Goal: Information Seeking & Learning: Learn about a topic

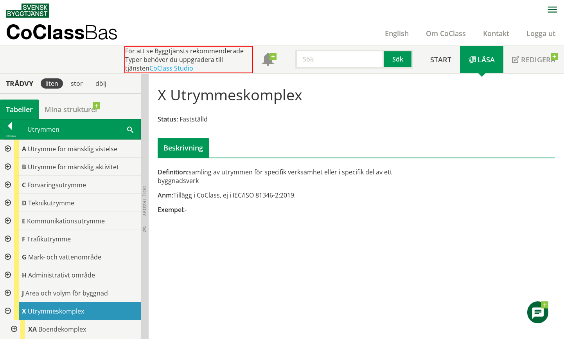
click at [54, 129] on div "Utrymmen Sök" at bounding box center [80, 129] width 120 height 20
click at [14, 126] on div at bounding box center [10, 127] width 20 height 11
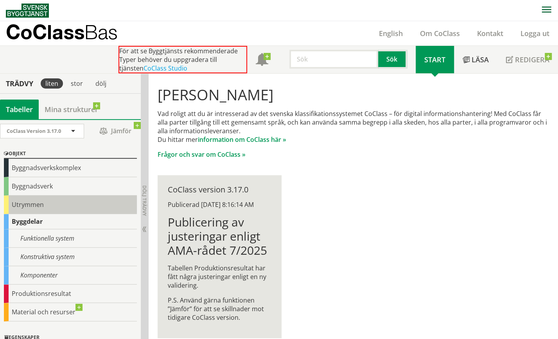
click at [39, 204] on div "Utrymmen" at bounding box center [70, 204] width 133 height 18
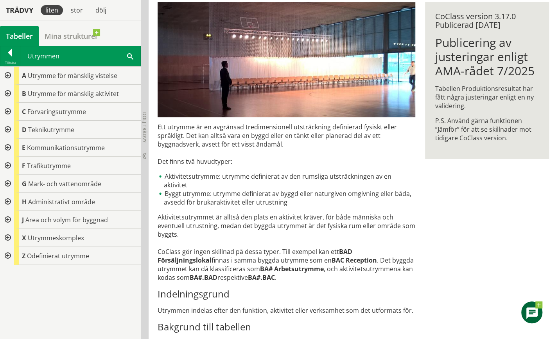
scroll to position [157, 0]
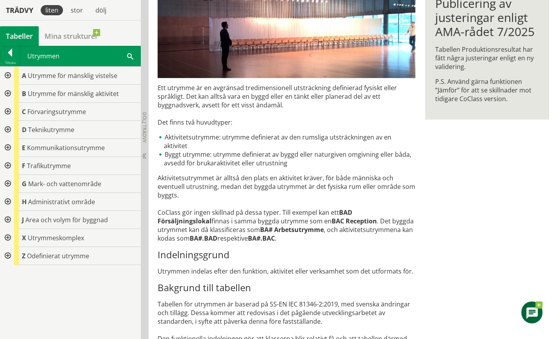
click at [7, 236] on div at bounding box center [7, 238] width 14 height 18
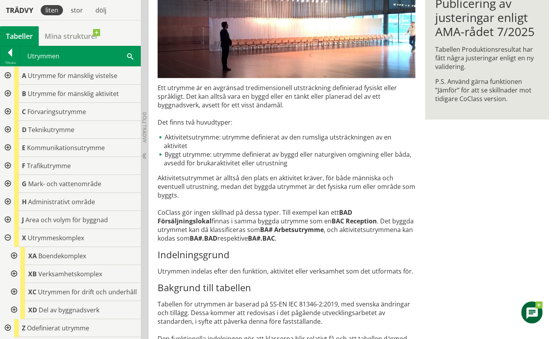
click at [9, 92] on div at bounding box center [7, 94] width 14 height 18
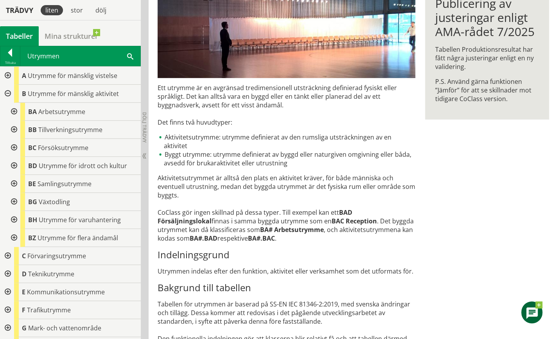
click at [9, 74] on div at bounding box center [7, 76] width 14 height 18
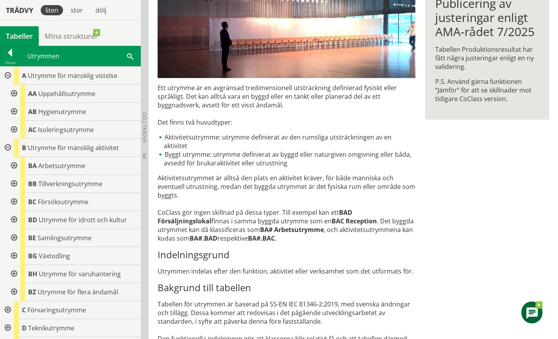
click at [13, 92] on div at bounding box center [13, 94] width 14 height 18
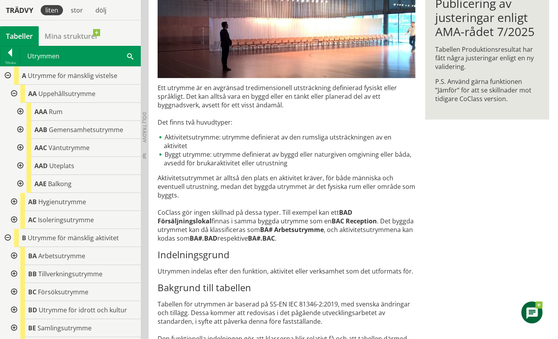
click at [20, 110] on div at bounding box center [20, 112] width 14 height 18
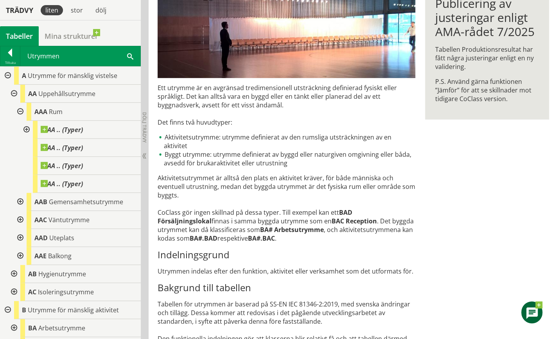
click at [20, 110] on div at bounding box center [20, 112] width 14 height 18
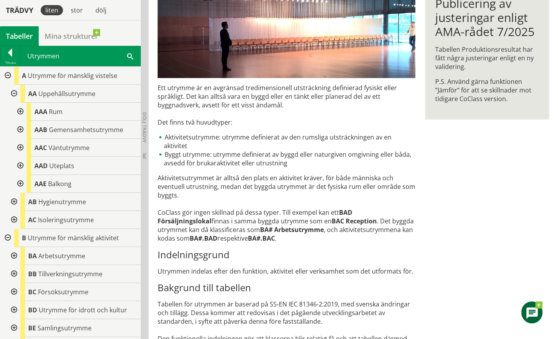
click at [6, 74] on div at bounding box center [7, 76] width 14 height 18
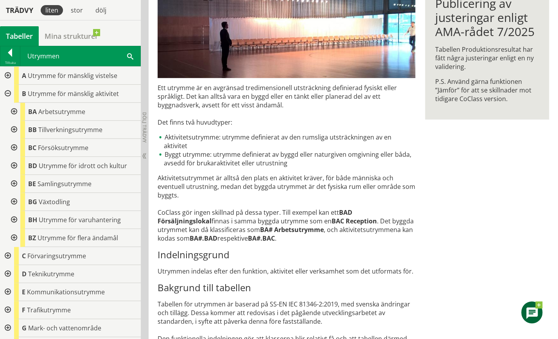
click at [7, 74] on div at bounding box center [7, 76] width 14 height 18
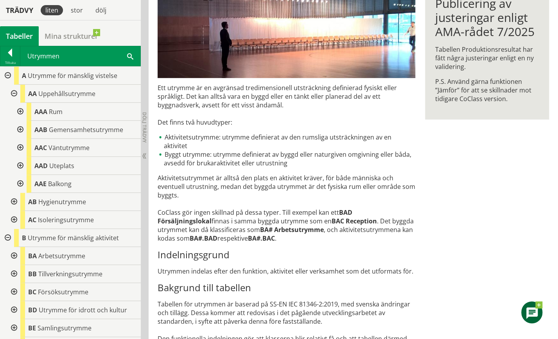
click at [13, 200] on div at bounding box center [13, 202] width 14 height 18
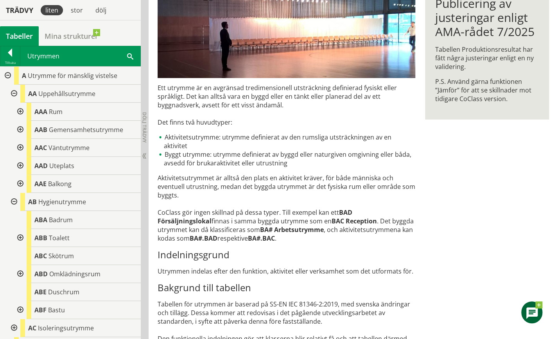
click at [14, 93] on div at bounding box center [13, 94] width 14 height 18
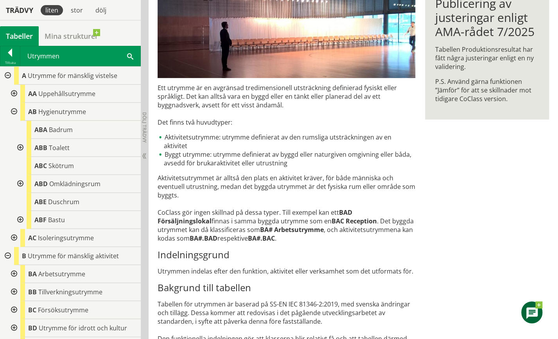
click at [11, 110] on div at bounding box center [13, 112] width 14 height 18
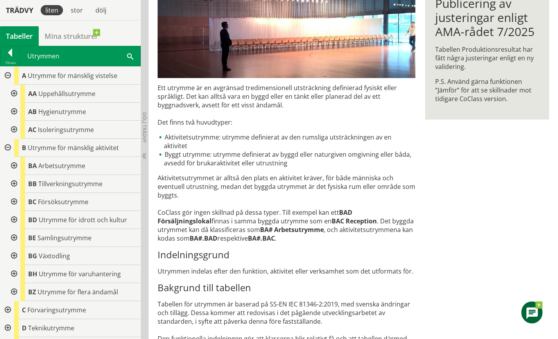
click at [6, 74] on div at bounding box center [7, 76] width 14 height 18
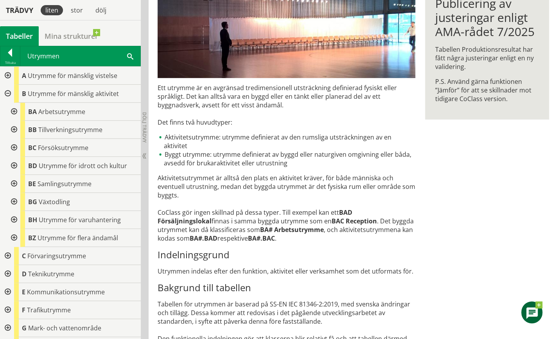
click at [8, 93] on div at bounding box center [7, 94] width 14 height 18
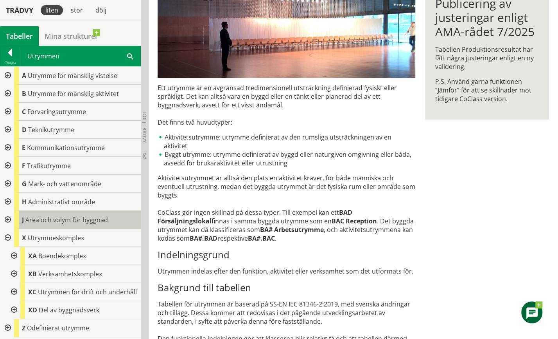
scroll to position [5, 0]
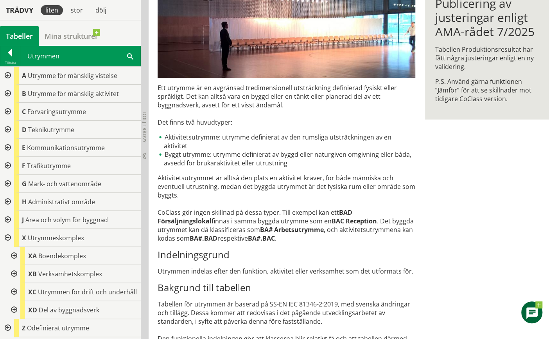
click at [15, 248] on div at bounding box center [13, 256] width 14 height 18
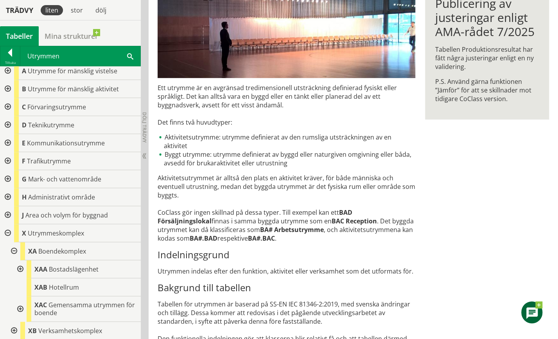
click at [20, 269] on div at bounding box center [20, 269] width 14 height 18
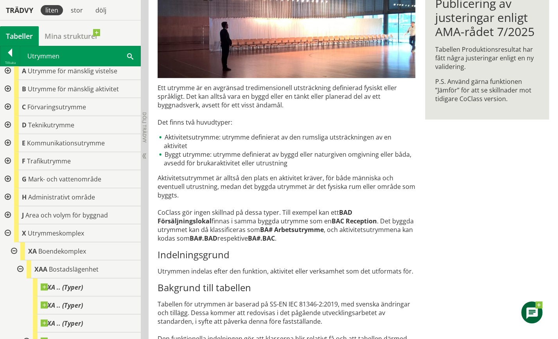
click at [20, 268] on div at bounding box center [20, 269] width 14 height 18
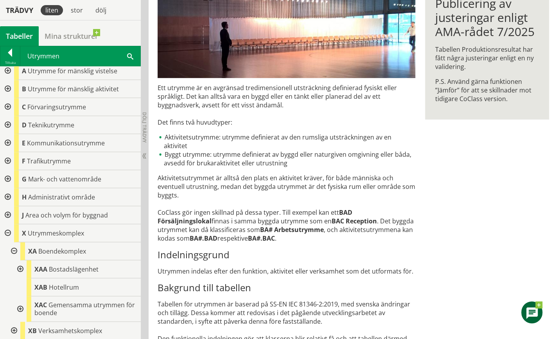
click at [8, 194] on div at bounding box center [7, 197] width 14 height 18
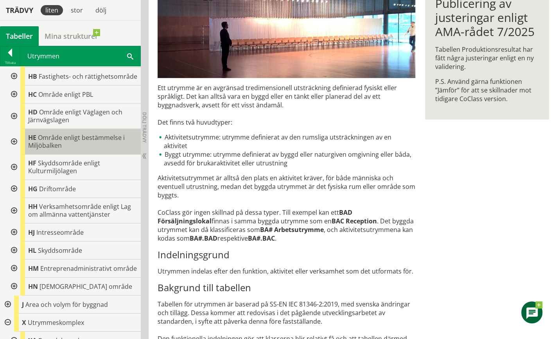
scroll to position [200, 0]
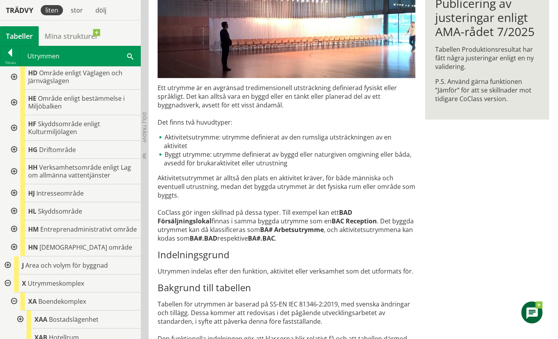
click at [15, 215] on div at bounding box center [13, 211] width 14 height 18
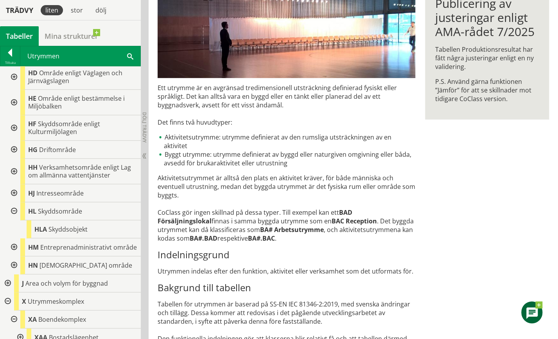
click at [13, 215] on div at bounding box center [13, 211] width 14 height 18
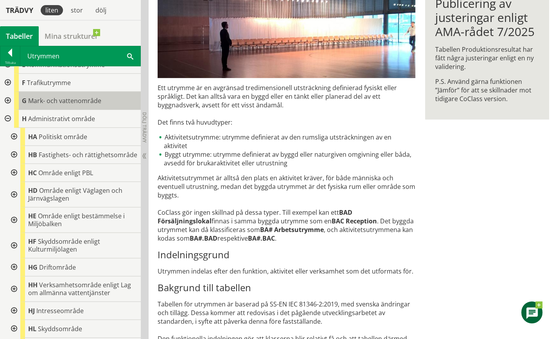
scroll to position [44, 0]
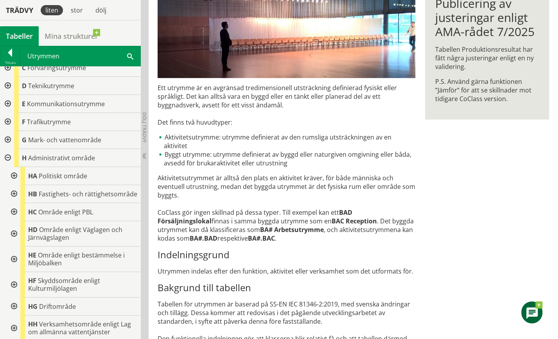
click at [7, 158] on div at bounding box center [7, 158] width 14 height 18
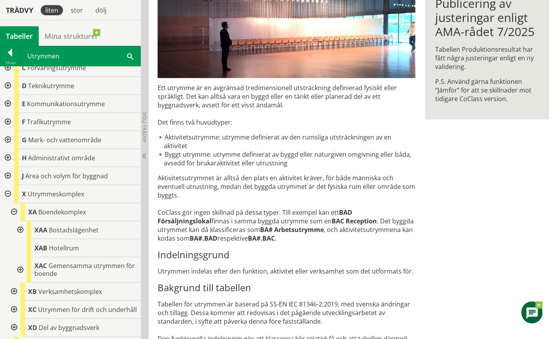
click at [13, 212] on div at bounding box center [13, 212] width 14 height 18
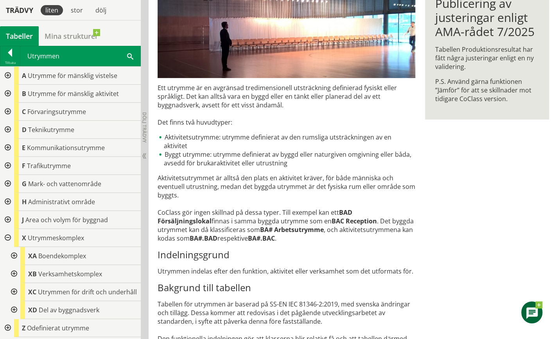
click at [6, 230] on div at bounding box center [7, 238] width 14 height 18
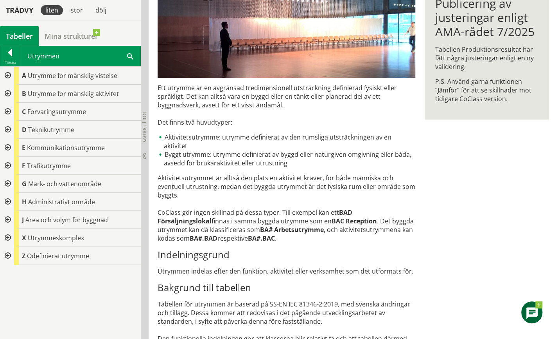
click at [9, 237] on div at bounding box center [7, 238] width 14 height 18
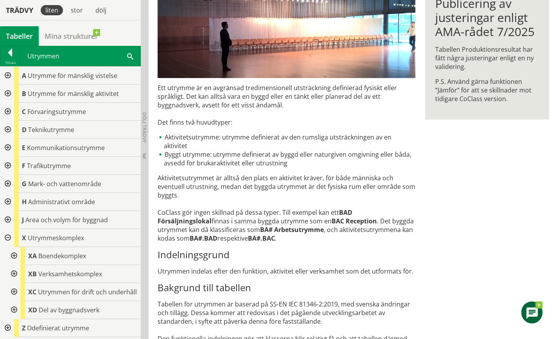
click at [9, 217] on div at bounding box center [7, 220] width 14 height 18
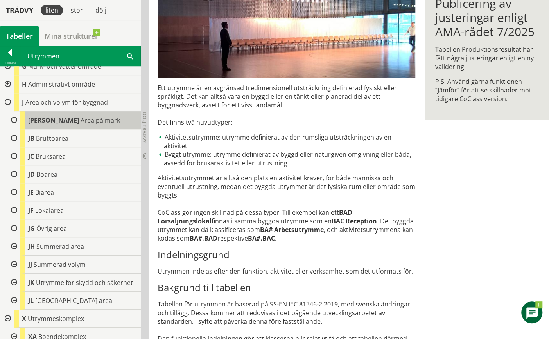
scroll to position [157, 0]
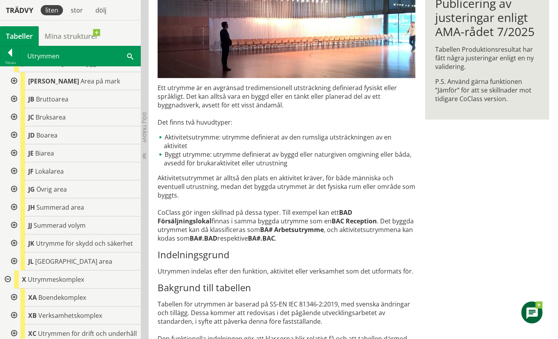
click at [7, 277] on div at bounding box center [7, 279] width 14 height 18
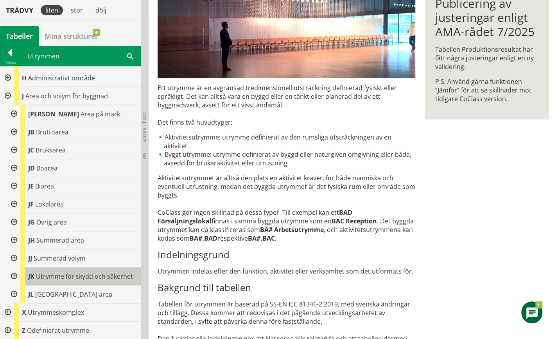
click at [120, 273] on span "Utrymme för skydd och säkerhet" at bounding box center [84, 276] width 97 height 9
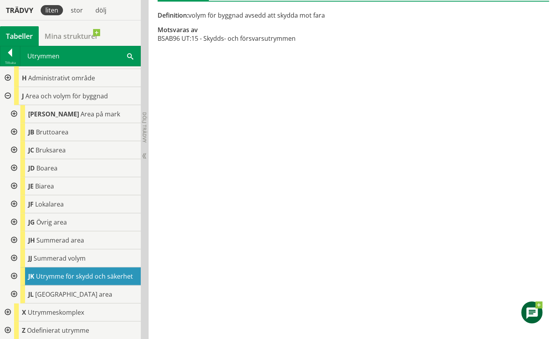
click at [5, 94] on div at bounding box center [7, 96] width 14 height 18
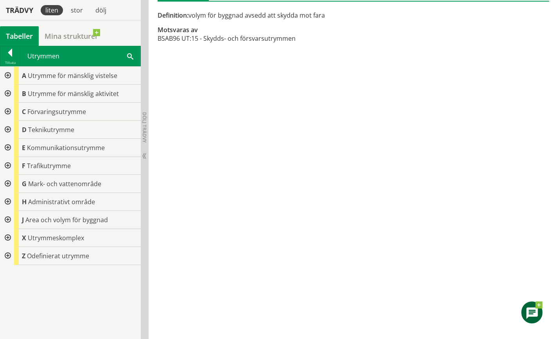
click at [43, 55] on div "Utrymmen Sök" at bounding box center [80, 56] width 120 height 20
click at [39, 56] on div "Utrymmen Sök" at bounding box center [80, 56] width 120 height 20
click at [7, 54] on div at bounding box center [10, 54] width 20 height 11
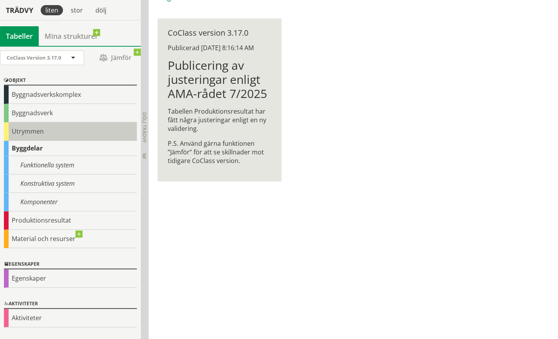
click at [41, 131] on div "Utrymmen" at bounding box center [70, 131] width 133 height 18
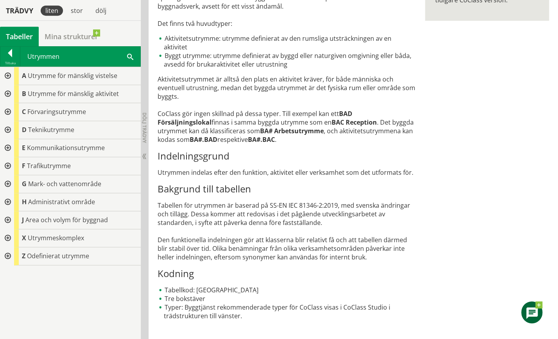
scroll to position [216, 0]
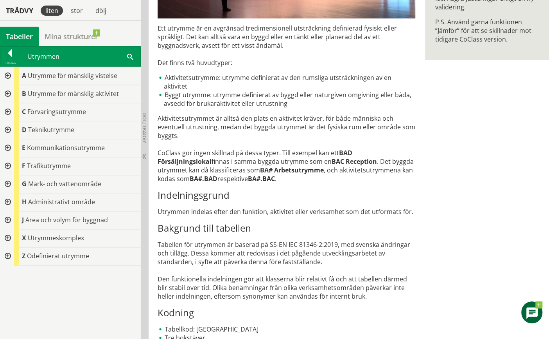
click at [8, 92] on div at bounding box center [7, 94] width 14 height 18
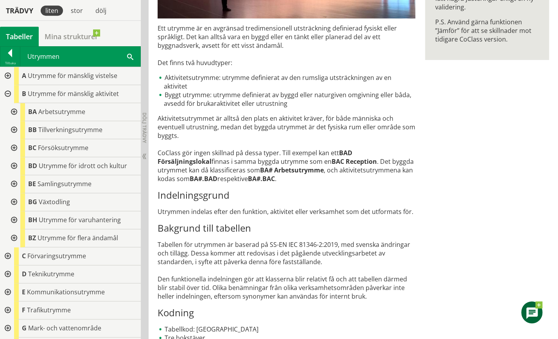
click at [8, 74] on div at bounding box center [7, 76] width 14 height 18
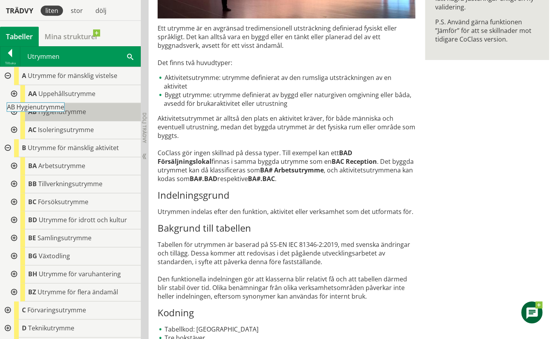
click at [52, 113] on span "Hygienutrymme" at bounding box center [62, 111] width 48 height 9
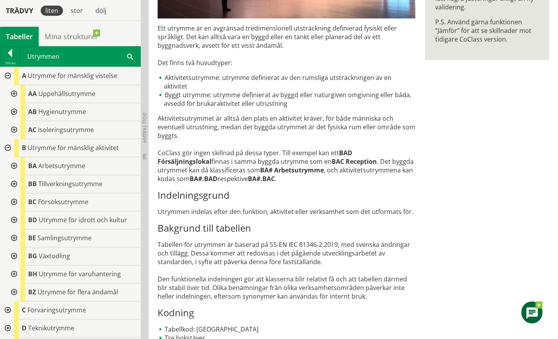
click at [14, 110] on div at bounding box center [13, 112] width 14 height 18
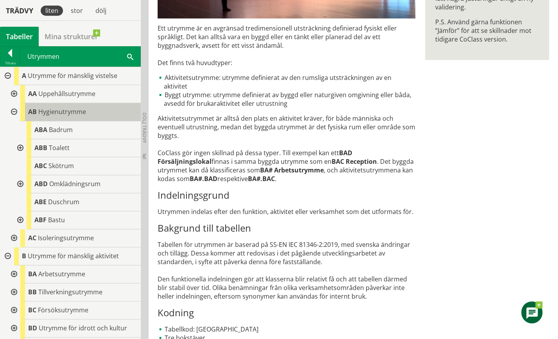
click at [60, 112] on span "Hygienutrymme" at bounding box center [62, 111] width 48 height 9
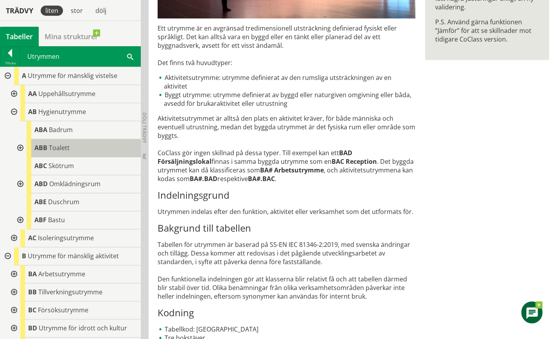
click at [62, 148] on span "Toalett" at bounding box center [59, 147] width 21 height 9
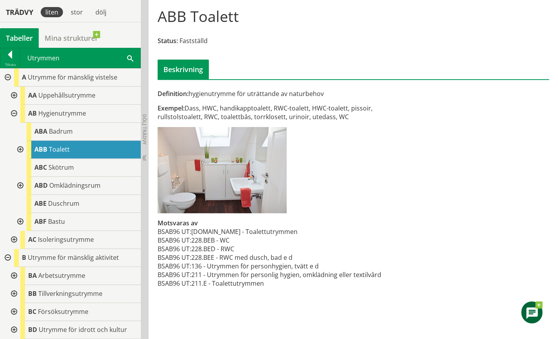
scroll to position [72, 0]
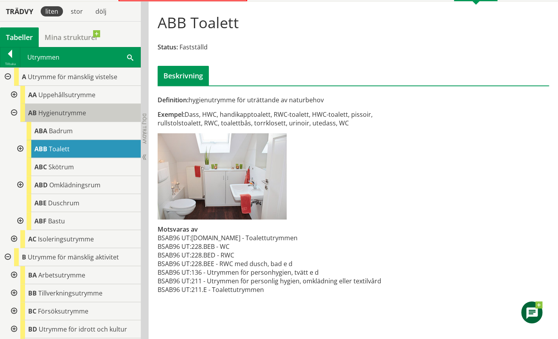
click at [69, 109] on span "Hygienutrymme" at bounding box center [62, 112] width 48 height 9
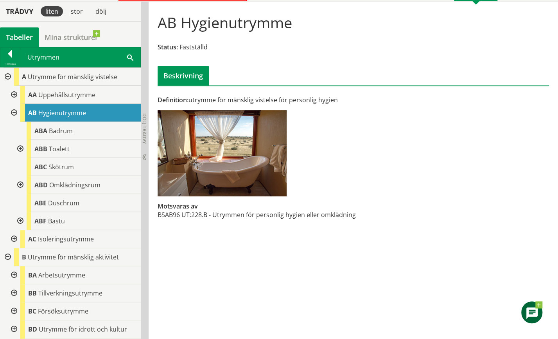
click at [14, 111] on div at bounding box center [13, 113] width 14 height 18
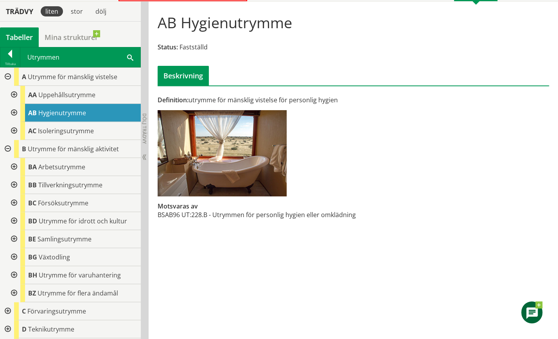
click at [8, 76] on div at bounding box center [7, 77] width 14 height 18
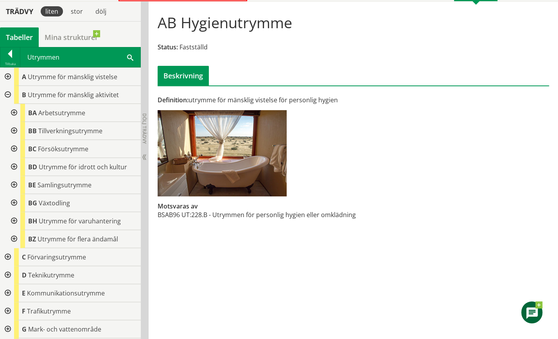
click at [6, 95] on div at bounding box center [7, 95] width 14 height 18
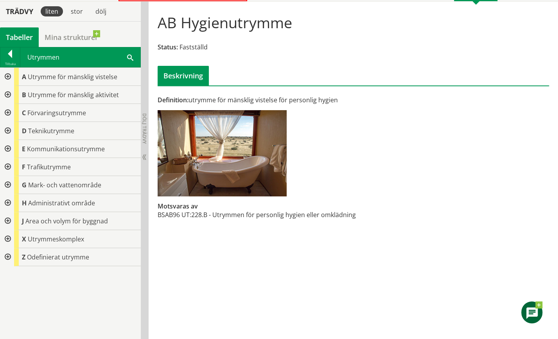
click at [8, 235] on div at bounding box center [7, 239] width 14 height 18
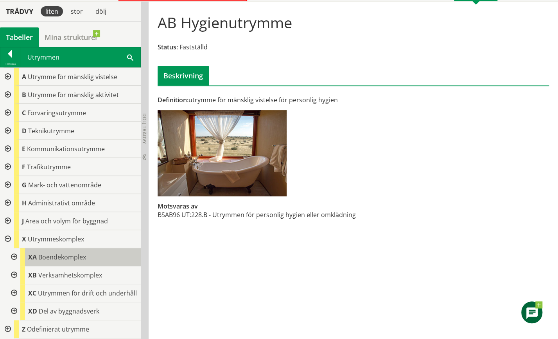
click at [50, 256] on span "Boendekomplex" at bounding box center [62, 256] width 48 height 9
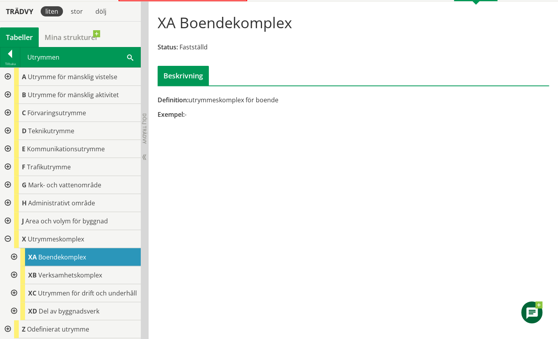
click at [13, 254] on div at bounding box center [13, 257] width 14 height 18
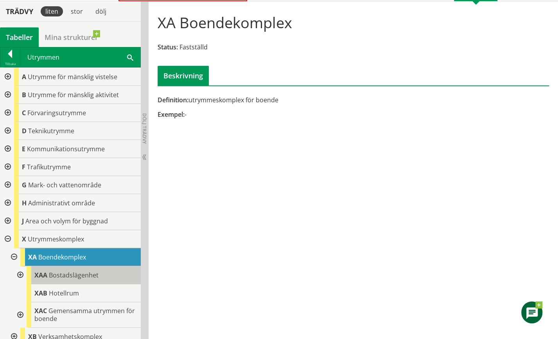
click at [61, 273] on span "Bostadslägenhet" at bounding box center [74, 274] width 50 height 9
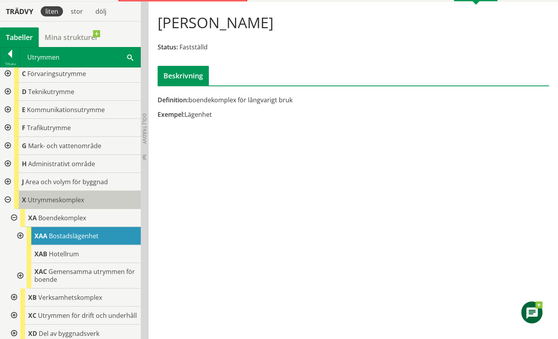
scroll to position [67, 0]
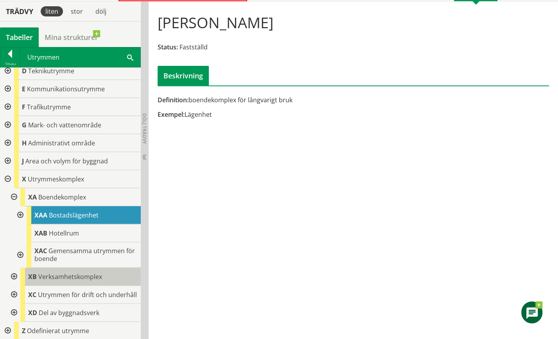
click at [64, 272] on span "Verksamhetskomplex" at bounding box center [70, 276] width 64 height 9
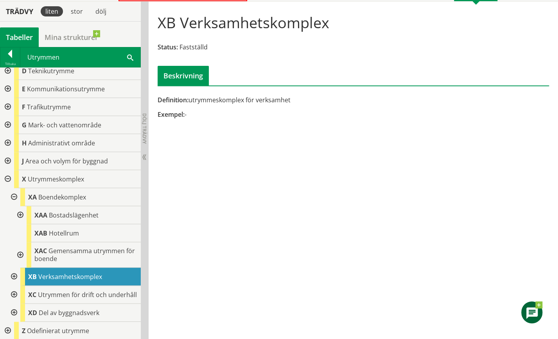
click at [14, 268] on div at bounding box center [13, 276] width 14 height 18
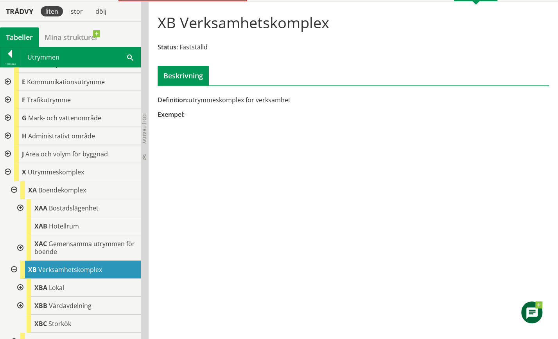
click at [21, 285] on div at bounding box center [20, 287] width 14 height 18
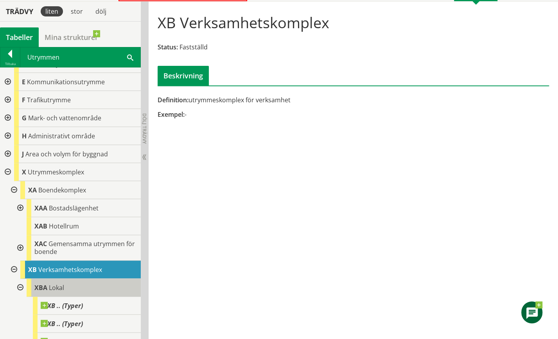
click at [56, 287] on span "Lokal" at bounding box center [56, 287] width 15 height 9
click at [15, 267] on div at bounding box center [13, 269] width 14 height 18
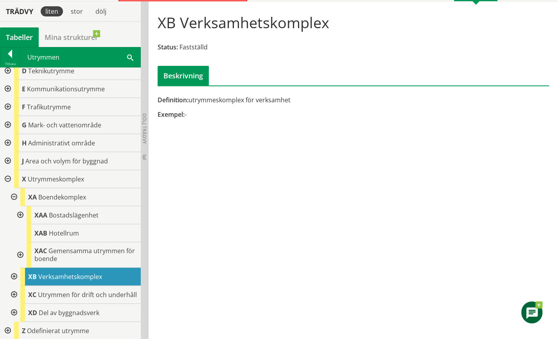
click at [7, 172] on div at bounding box center [7, 179] width 14 height 18
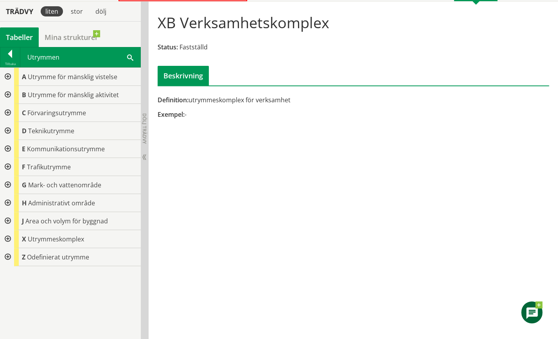
click at [7, 109] on div at bounding box center [7, 113] width 14 height 18
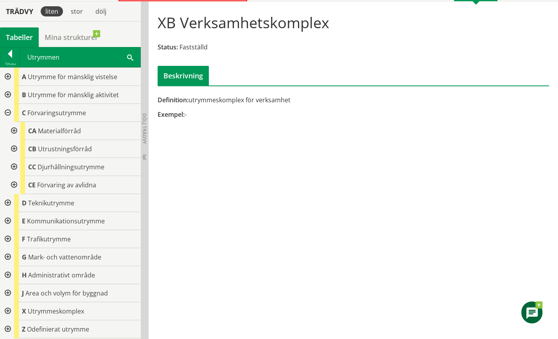
click at [9, 108] on div at bounding box center [7, 113] width 14 height 18
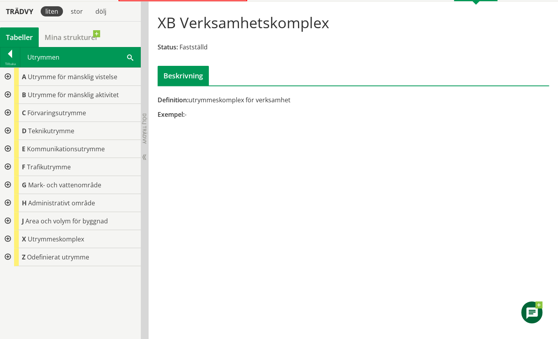
click at [7, 75] on div at bounding box center [7, 77] width 14 height 18
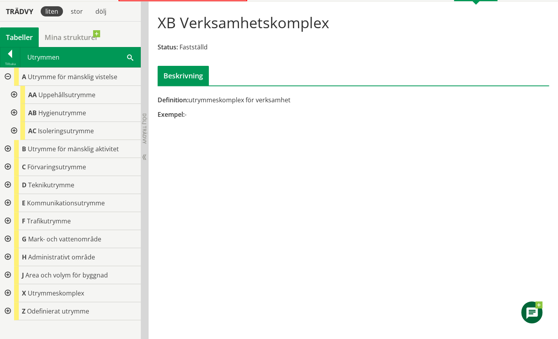
click at [14, 109] on div at bounding box center [13, 113] width 14 height 18
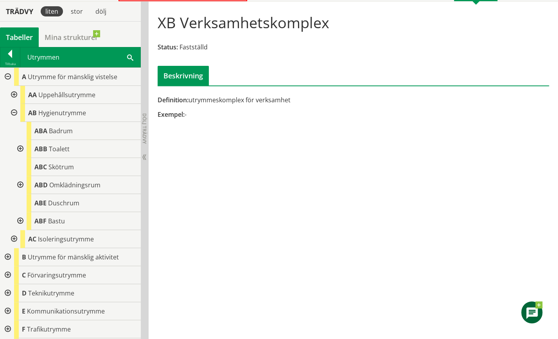
click at [9, 76] on div at bounding box center [7, 77] width 14 height 18
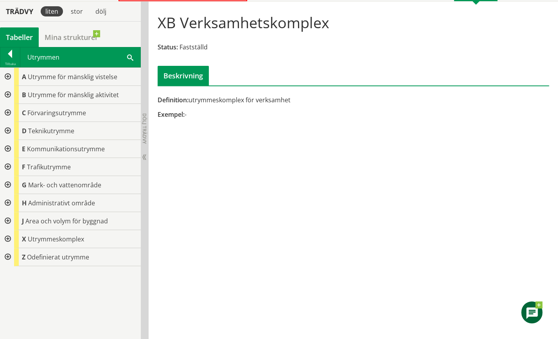
click at [7, 92] on div at bounding box center [7, 95] width 14 height 18
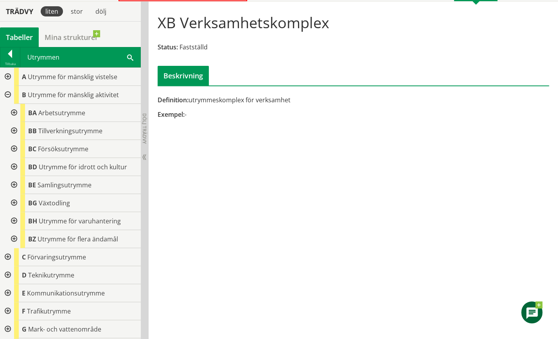
click at [13, 129] on div at bounding box center [13, 131] width 14 height 18
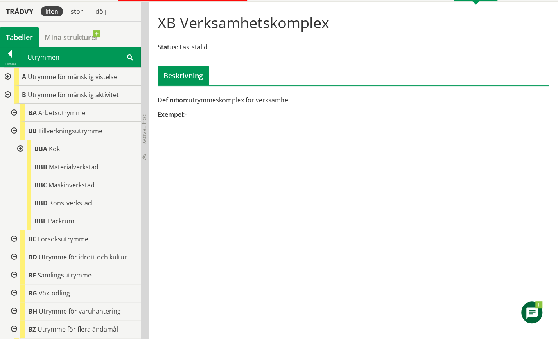
click at [14, 130] on div at bounding box center [13, 131] width 14 height 18
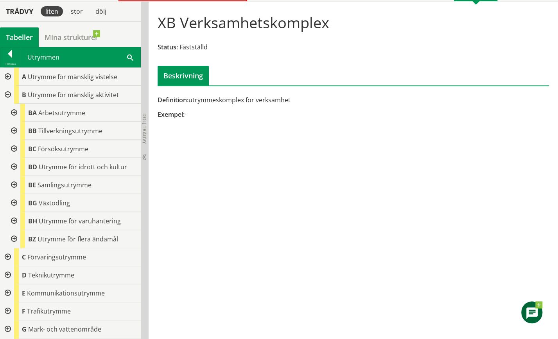
click at [9, 94] on div at bounding box center [7, 95] width 14 height 18
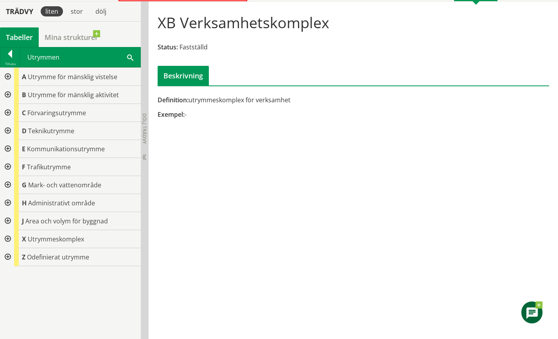
click at [7, 218] on div at bounding box center [7, 221] width 14 height 18
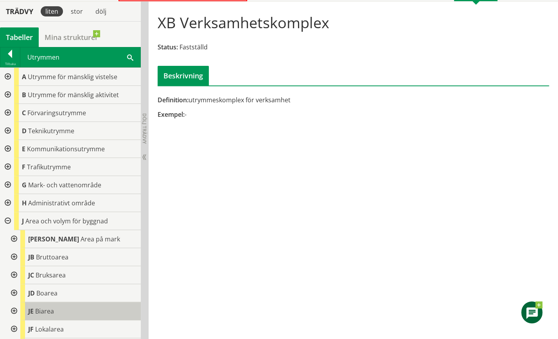
scroll to position [39, 0]
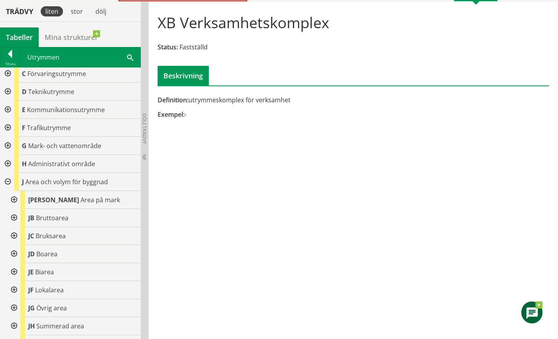
click at [14, 250] on div at bounding box center [13, 254] width 14 height 18
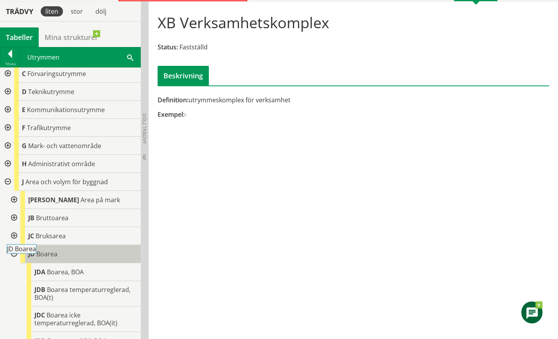
click at [46, 256] on span "Boarea" at bounding box center [46, 253] width 21 height 9
click at [49, 253] on span "Boarea" at bounding box center [46, 253] width 21 height 9
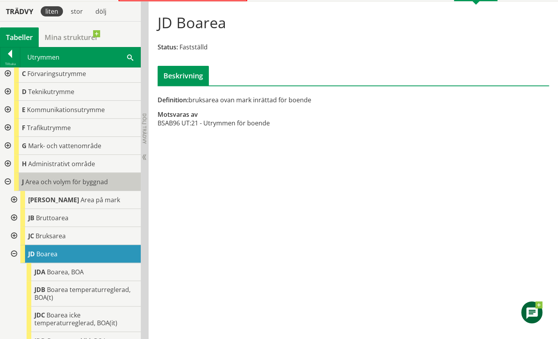
click at [76, 180] on span "Area och volym för byggnad" at bounding box center [66, 181] width 83 height 9
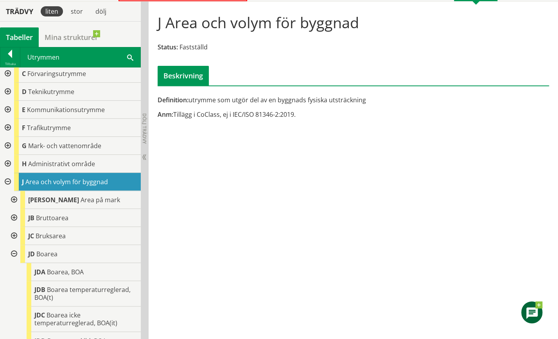
click at [14, 250] on div at bounding box center [13, 254] width 14 height 18
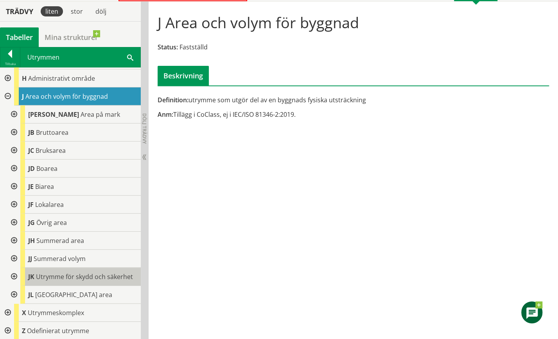
scroll to position [46, 0]
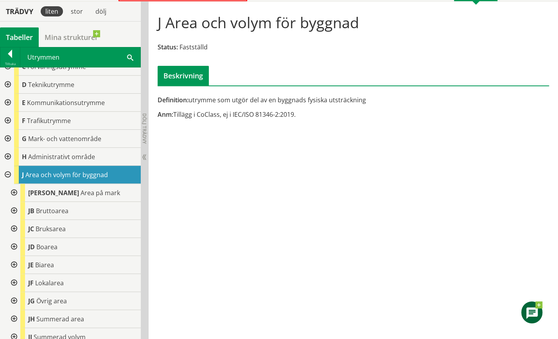
click at [7, 172] on div at bounding box center [7, 175] width 14 height 18
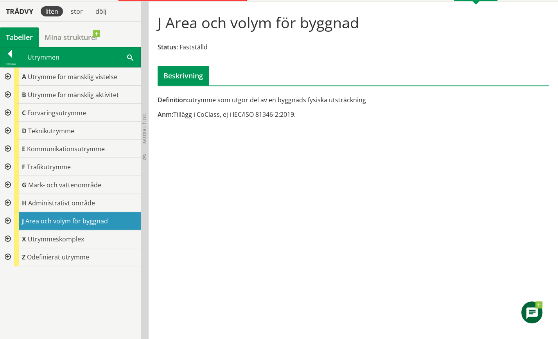
click at [8, 200] on div at bounding box center [7, 203] width 14 height 18
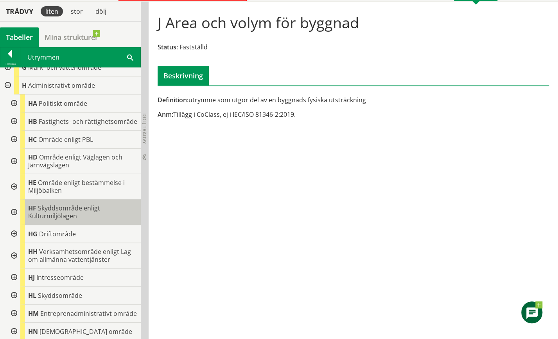
scroll to position [157, 0]
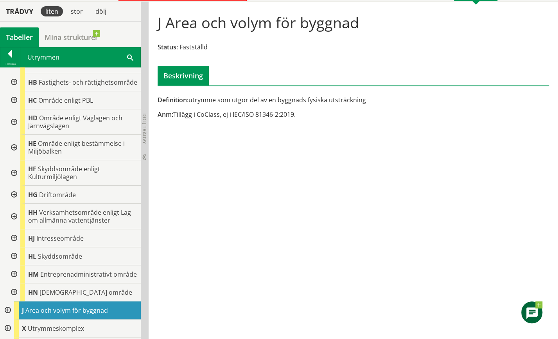
click at [13, 260] on div at bounding box center [13, 256] width 14 height 18
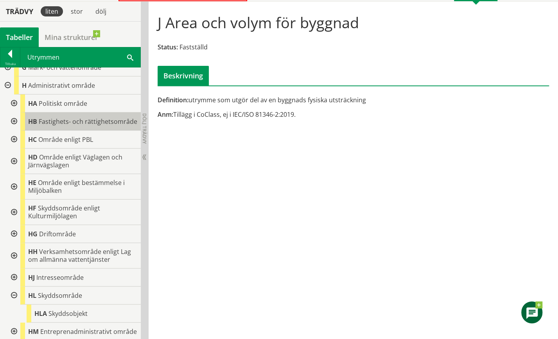
scroll to position [78, 0]
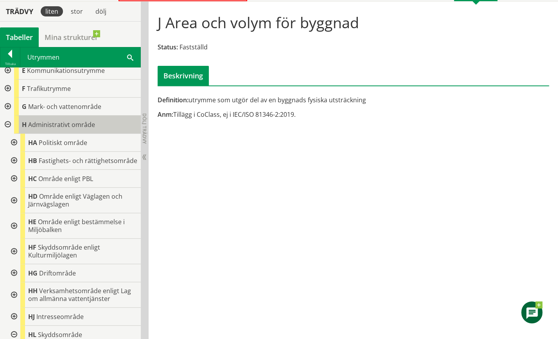
click at [51, 128] on div "H Administrativt område" at bounding box center [77, 124] width 127 height 18
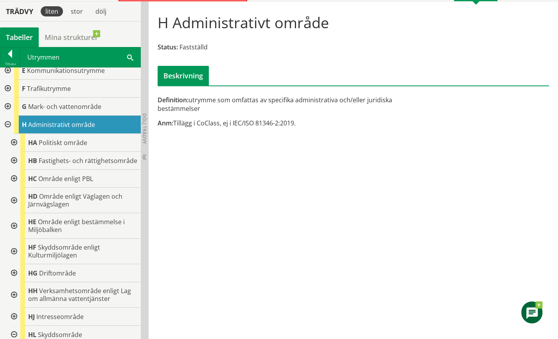
click at [8, 122] on div at bounding box center [7, 124] width 14 height 18
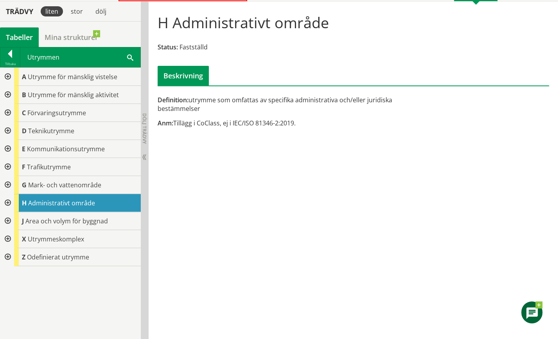
click at [7, 128] on div at bounding box center [7, 131] width 14 height 18
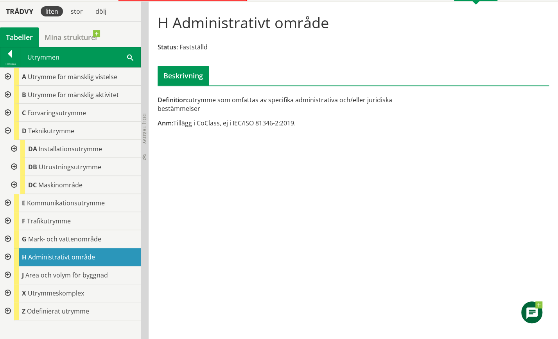
click at [13, 163] on div at bounding box center [13, 167] width 14 height 18
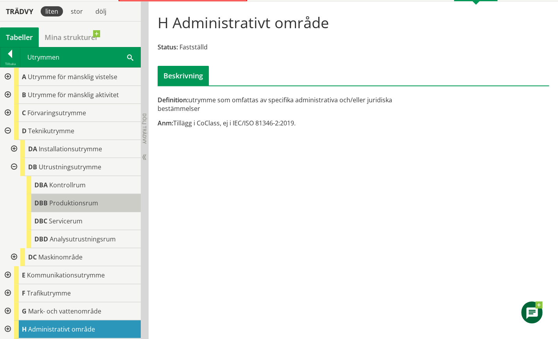
click at [73, 202] on span "Produktionsrum" at bounding box center [73, 202] width 49 height 9
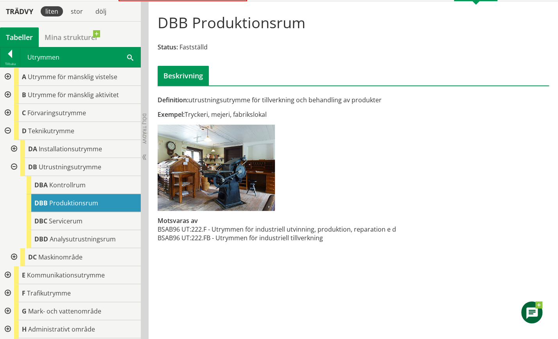
click at [16, 164] on div at bounding box center [13, 167] width 14 height 18
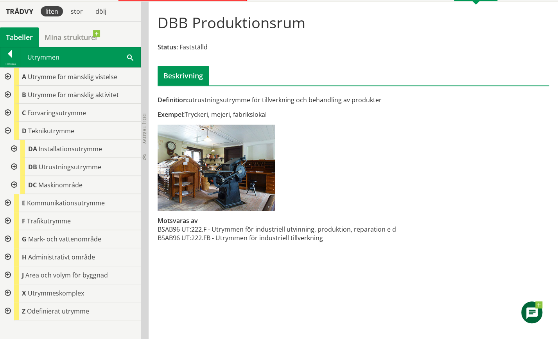
click at [7, 128] on div at bounding box center [7, 131] width 14 height 18
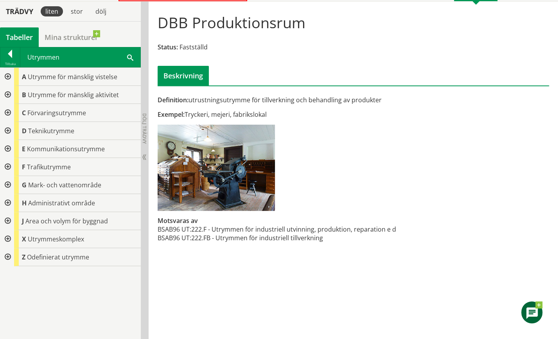
click at [7, 76] on div at bounding box center [7, 77] width 14 height 18
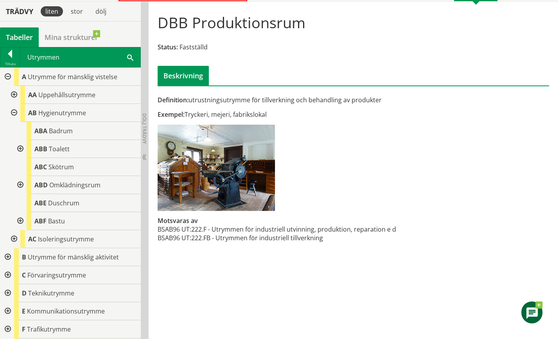
click at [13, 111] on div at bounding box center [13, 113] width 14 height 18
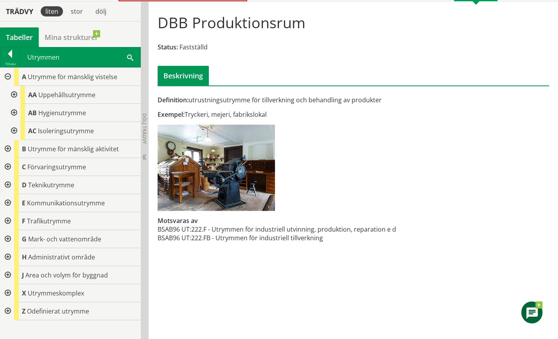
click at [14, 93] on div at bounding box center [13, 95] width 14 height 18
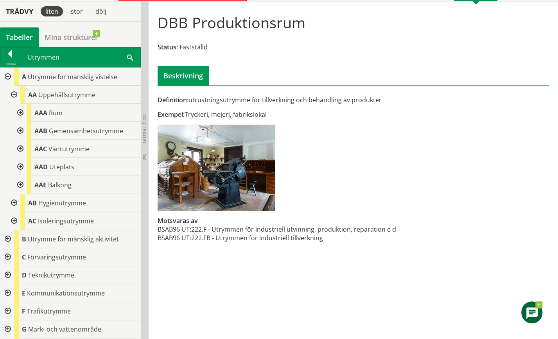
click at [7, 75] on div at bounding box center [7, 77] width 14 height 18
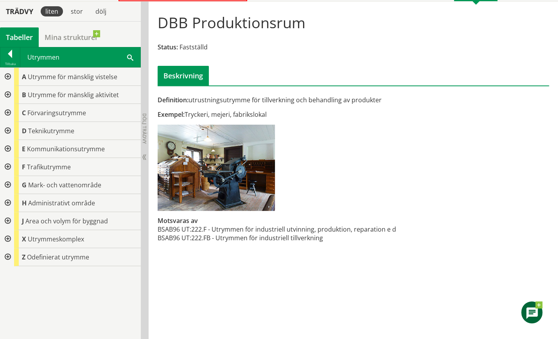
click at [9, 92] on div at bounding box center [7, 95] width 14 height 18
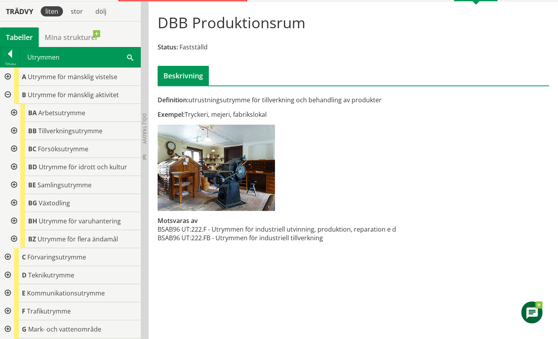
click at [15, 111] on div at bounding box center [13, 113] width 14 height 18
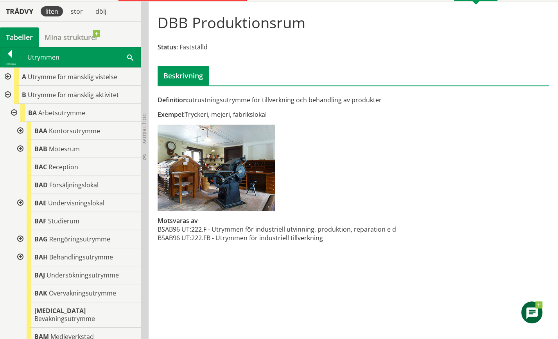
click at [20, 200] on div at bounding box center [20, 203] width 14 height 18
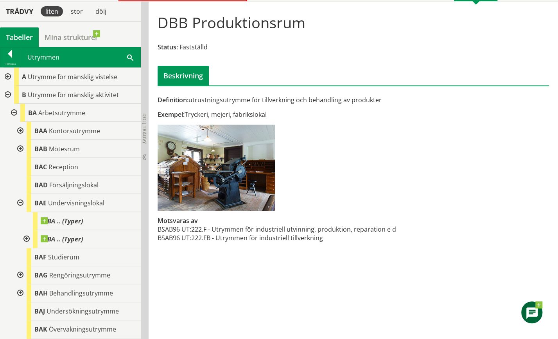
click at [20, 202] on div at bounding box center [20, 203] width 14 height 18
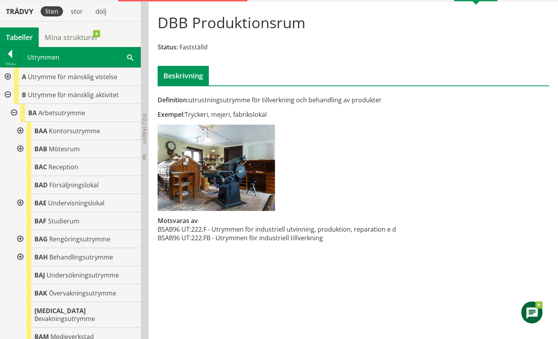
click at [12, 112] on div at bounding box center [13, 113] width 14 height 18
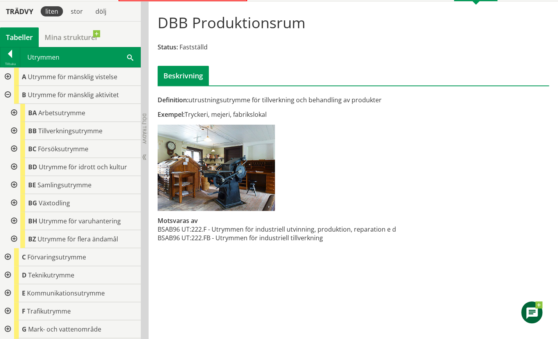
click at [14, 129] on div at bounding box center [13, 131] width 14 height 18
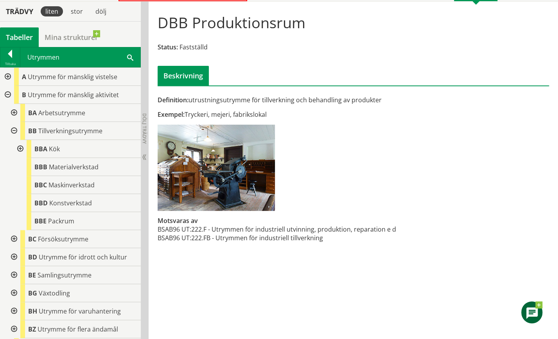
click at [13, 237] on div at bounding box center [13, 239] width 14 height 18
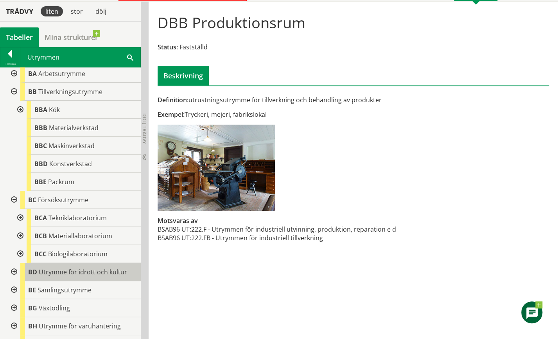
scroll to position [78, 0]
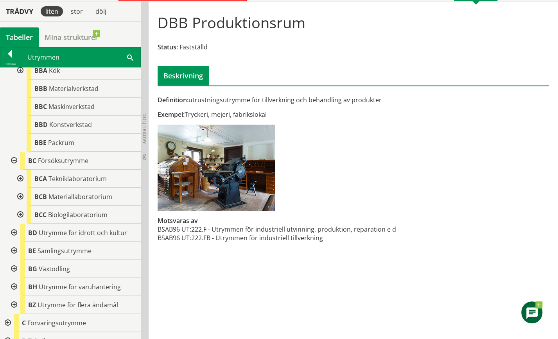
click at [14, 248] on div at bounding box center [13, 250] width 14 height 18
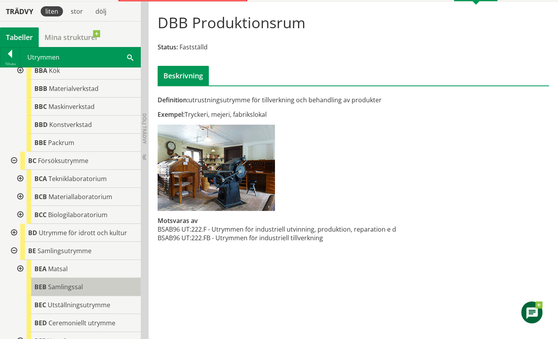
scroll to position [117, 0]
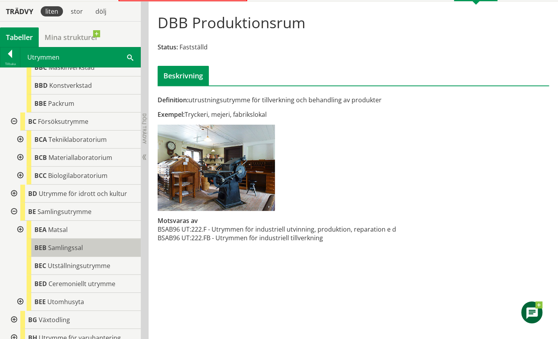
click at [48, 248] on span "Samlingssal" at bounding box center [65, 247] width 35 height 9
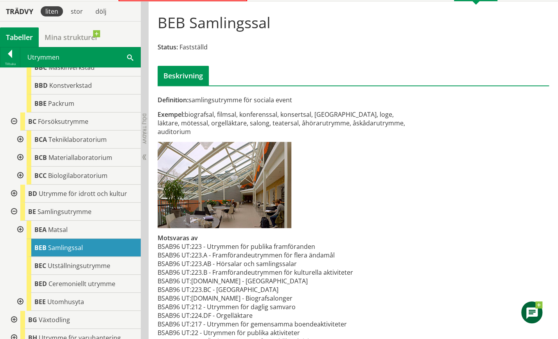
scroll to position [82, 0]
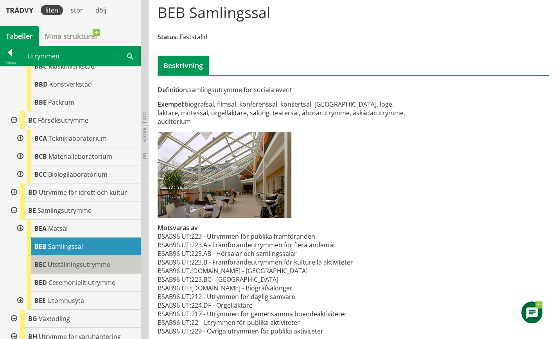
click at [87, 264] on span "Utställningsutrymme" at bounding box center [79, 264] width 63 height 9
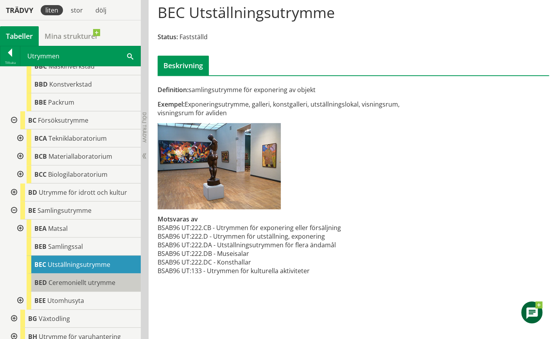
click at [77, 283] on span "Ceremoniellt utrymme" at bounding box center [82, 282] width 67 height 9
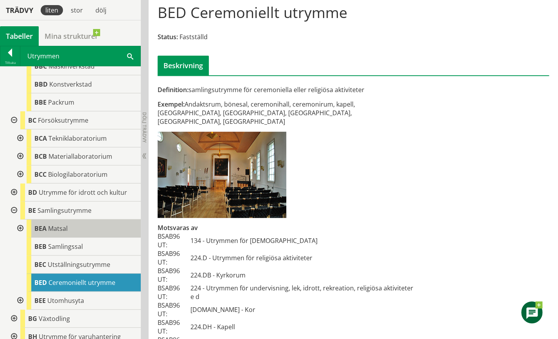
click at [58, 227] on span "Matsal" at bounding box center [58, 228] width 20 height 9
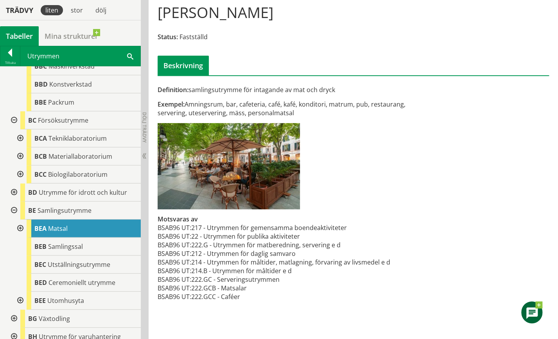
click at [19, 227] on div at bounding box center [20, 228] width 14 height 18
click at [21, 227] on div at bounding box center [20, 228] width 14 height 18
click at [14, 208] on div at bounding box center [13, 210] width 14 height 18
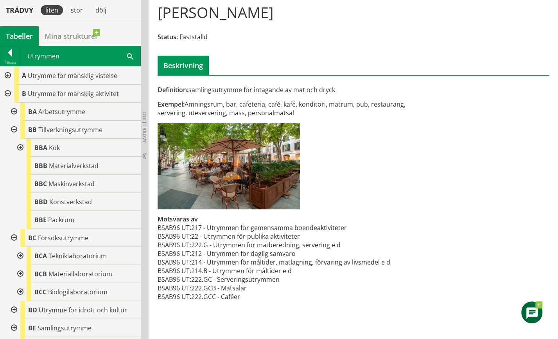
click at [8, 75] on div at bounding box center [7, 76] width 14 height 18
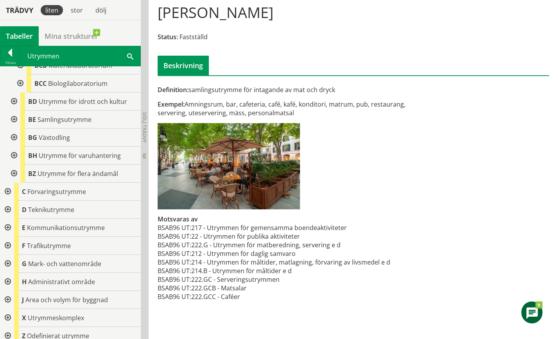
scroll to position [357, 0]
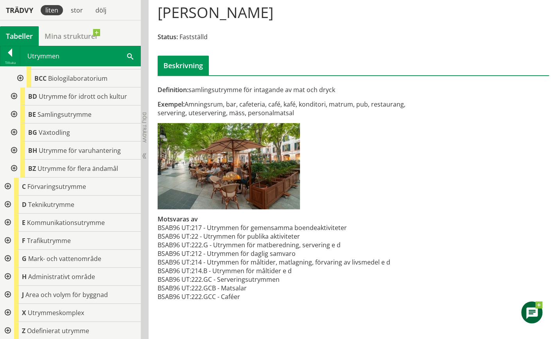
click at [7, 310] on div at bounding box center [7, 312] width 14 height 18
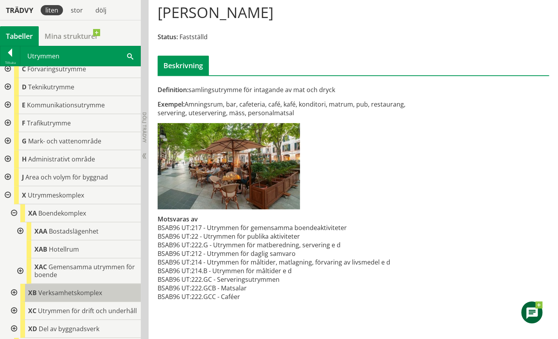
scroll to position [498, 0]
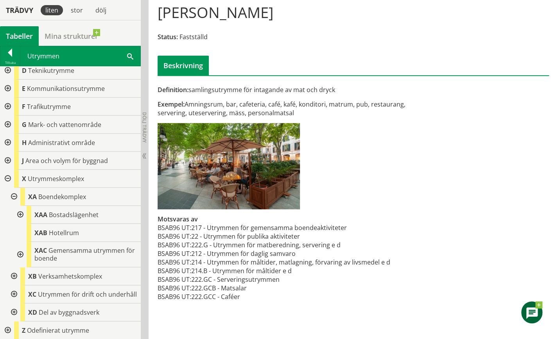
click at [14, 188] on div at bounding box center [13, 196] width 14 height 18
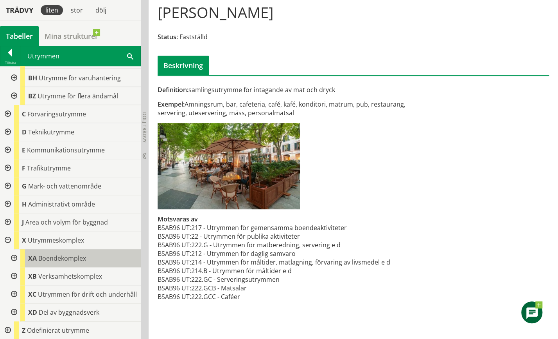
scroll to position [437, 0]
click at [14, 267] on div at bounding box center [13, 276] width 14 height 18
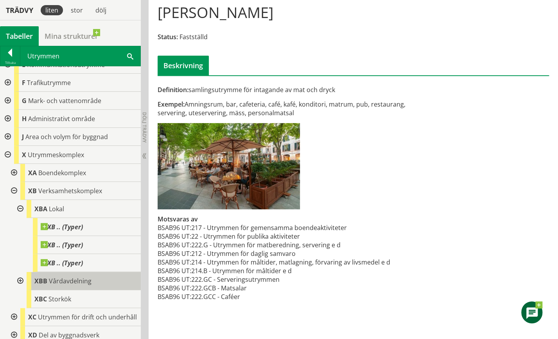
scroll to position [545, 0]
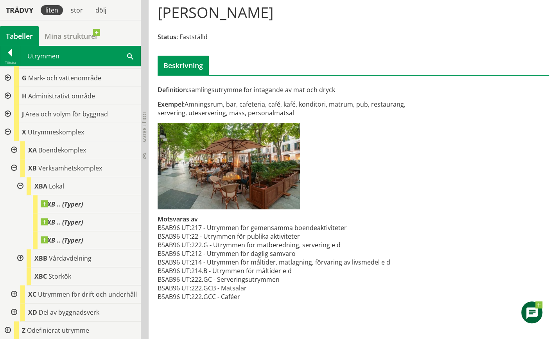
click at [16, 159] on div at bounding box center [13, 168] width 14 height 18
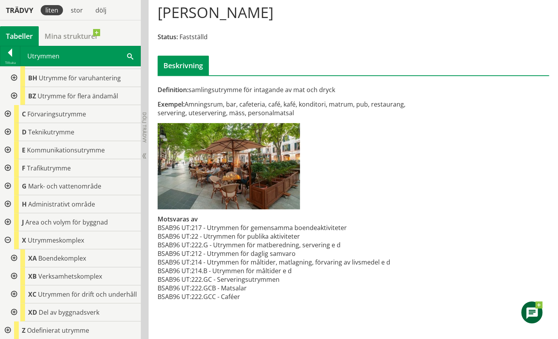
click at [8, 232] on div at bounding box center [7, 240] width 14 height 18
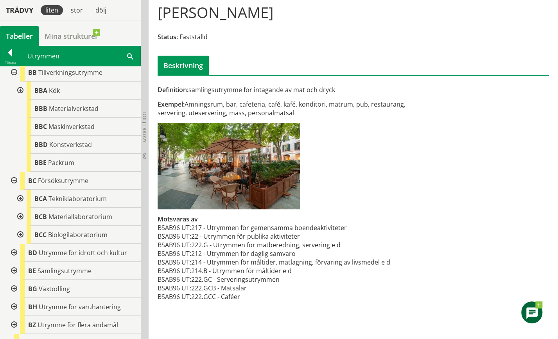
scroll to position [162, 0]
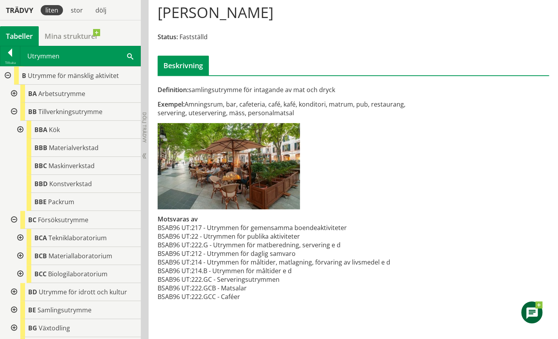
click at [13, 111] on div at bounding box center [13, 112] width 14 height 18
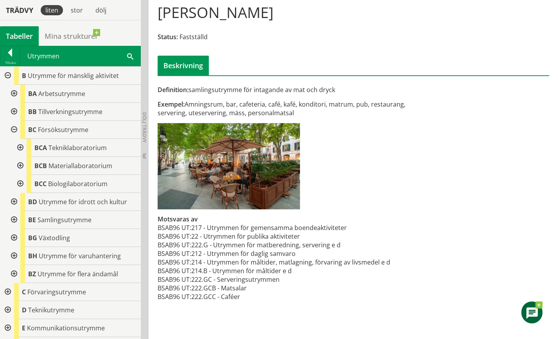
click at [12, 128] on div at bounding box center [13, 130] width 14 height 18
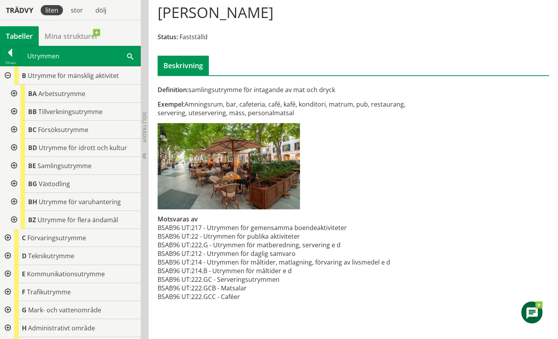
click at [12, 110] on div at bounding box center [13, 112] width 14 height 18
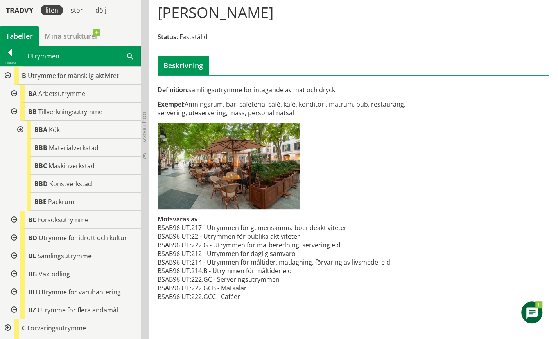
click at [21, 128] on div at bounding box center [20, 130] width 14 height 18
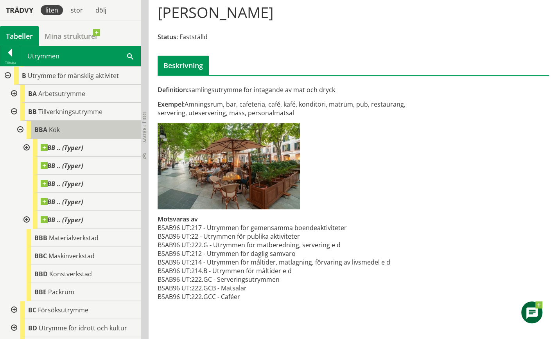
click at [52, 130] on span "Kök" at bounding box center [54, 129] width 11 height 9
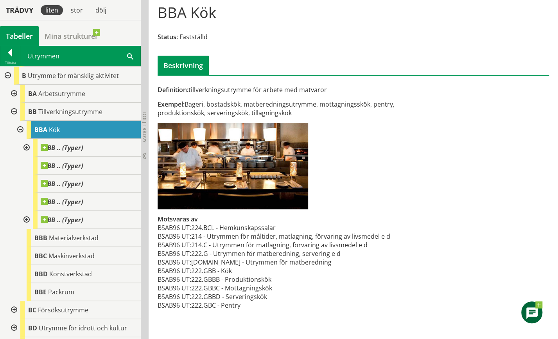
click at [13, 109] on div at bounding box center [13, 112] width 14 height 18
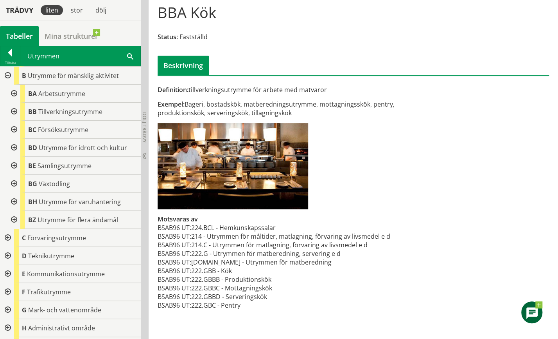
click at [5, 75] on div at bounding box center [7, 76] width 14 height 18
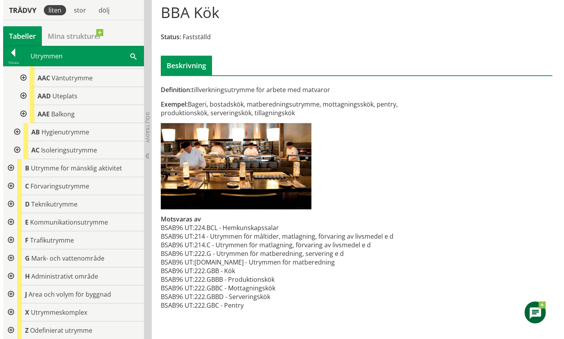
scroll to position [143, 0]
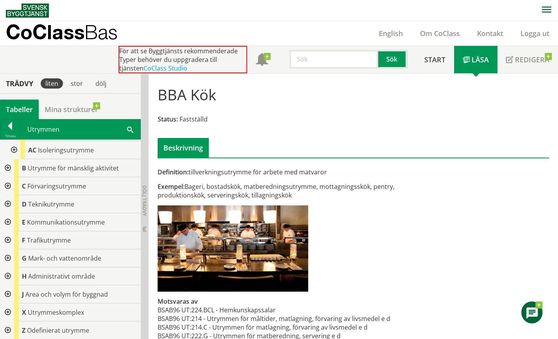
click at [349, 60] on input "text" at bounding box center [334, 59] width 89 height 19
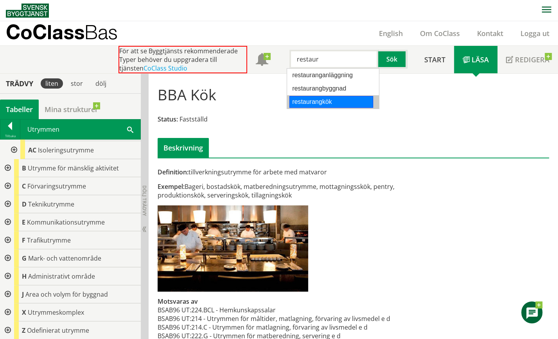
click at [310, 104] on div "restaurangkök" at bounding box center [332, 102] width 84 height 12
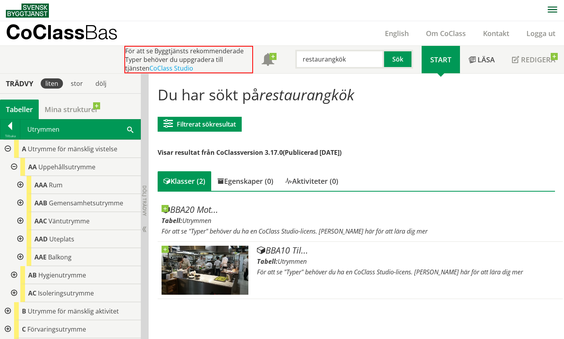
drag, startPoint x: 333, startPoint y: 59, endPoint x: 300, endPoint y: 60, distance: 32.9
click at [300, 60] on input "restaurangkök" at bounding box center [339, 59] width 89 height 19
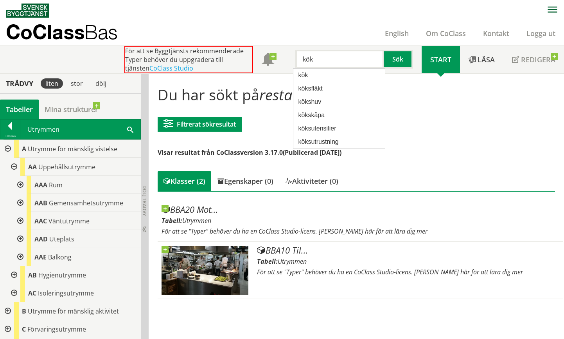
type input "kök"
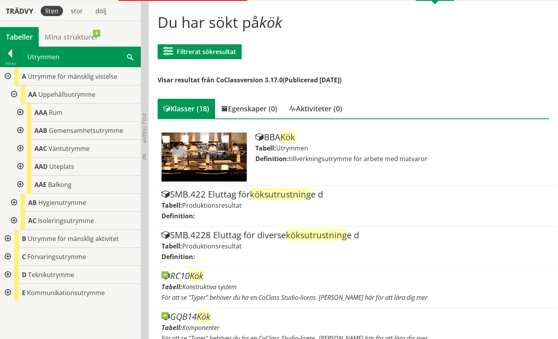
scroll to position [33, 0]
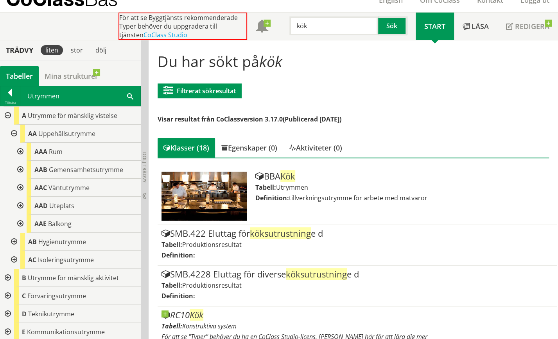
click at [18, 169] on div at bounding box center [20, 169] width 14 height 18
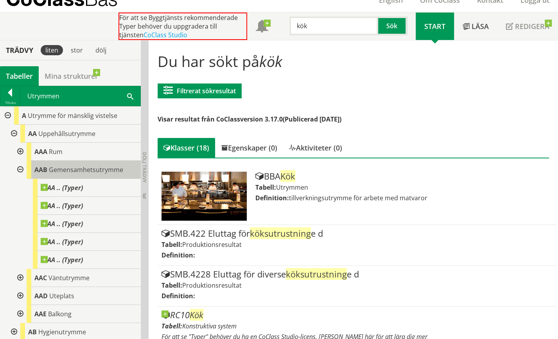
click at [92, 169] on span "Gemensamhetsutrymme" at bounding box center [86, 169] width 74 height 9
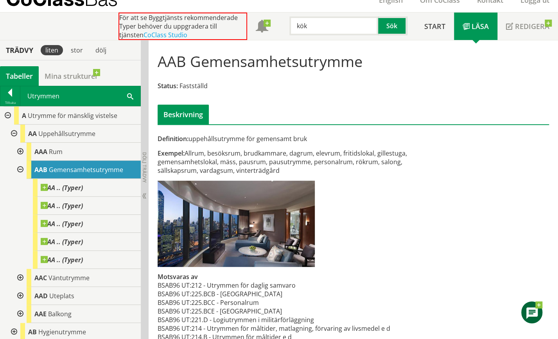
scroll to position [65, 0]
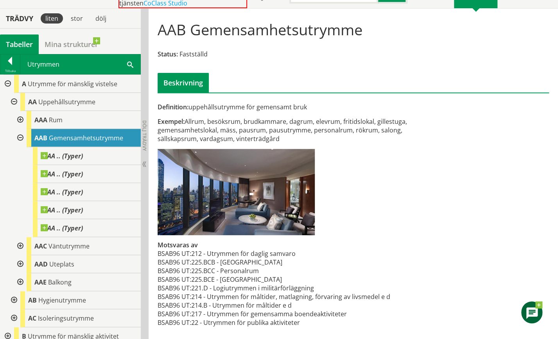
click at [20, 135] on div at bounding box center [20, 138] width 14 height 18
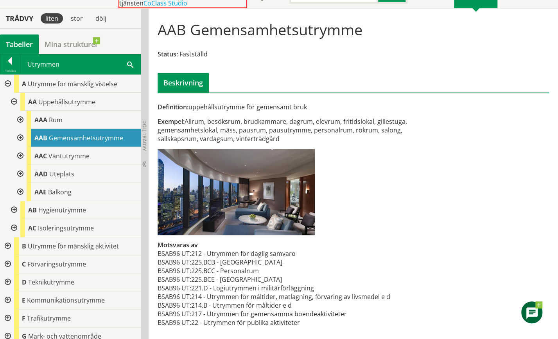
click at [13, 99] on div at bounding box center [13, 102] width 14 height 18
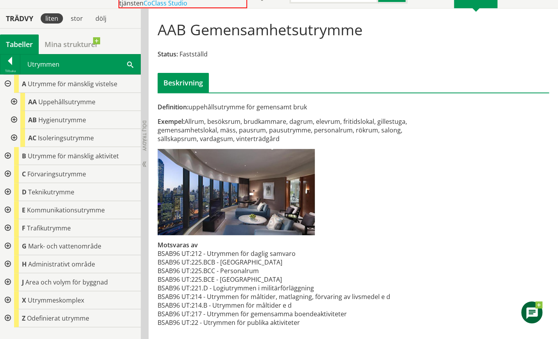
click at [9, 82] on div at bounding box center [7, 84] width 14 height 18
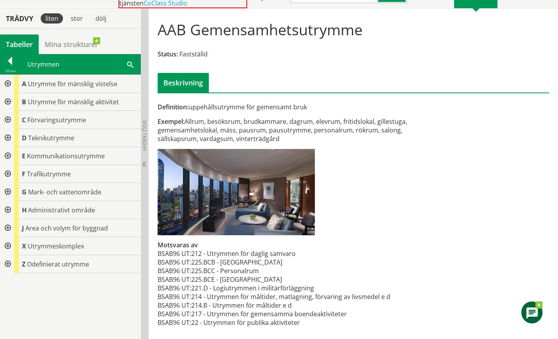
click at [7, 101] on div at bounding box center [7, 102] width 14 height 18
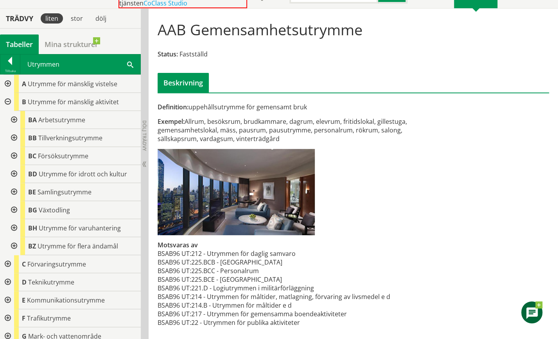
click at [13, 135] on div at bounding box center [13, 138] width 14 height 18
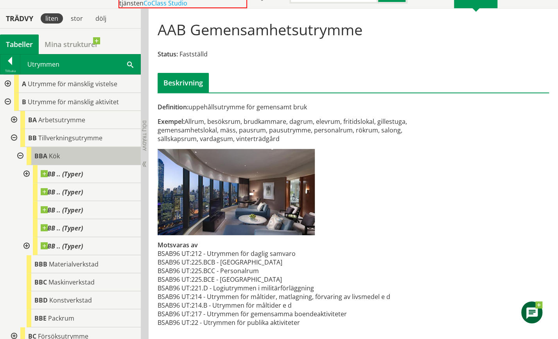
click at [56, 158] on span "Kök" at bounding box center [54, 155] width 11 height 9
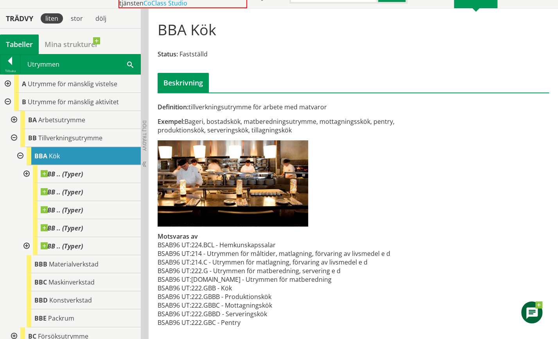
click at [21, 154] on div at bounding box center [20, 156] width 14 height 18
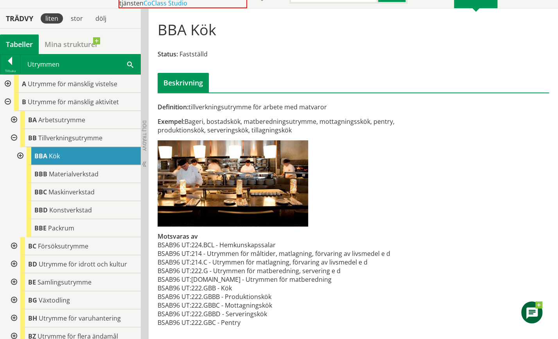
click at [16, 134] on div at bounding box center [13, 138] width 14 height 18
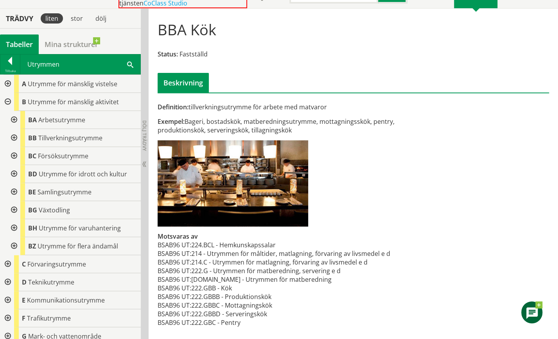
click at [6, 101] on div at bounding box center [7, 102] width 14 height 18
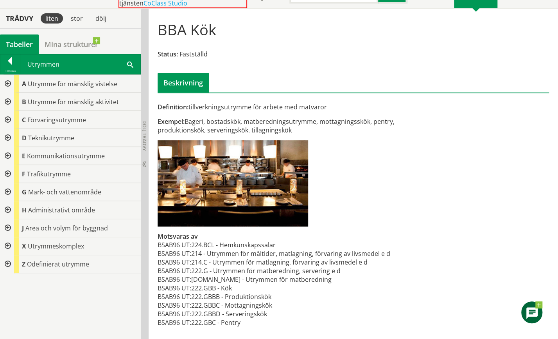
click at [8, 244] on div at bounding box center [7, 246] width 14 height 18
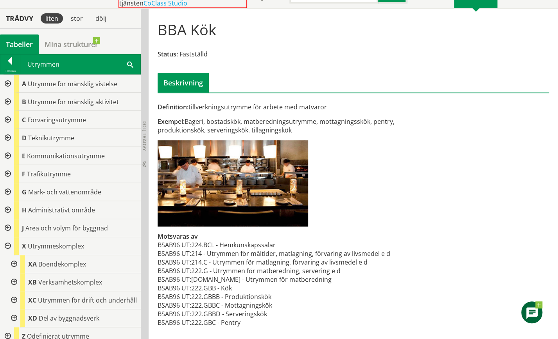
click at [13, 263] on div at bounding box center [13, 264] width 14 height 18
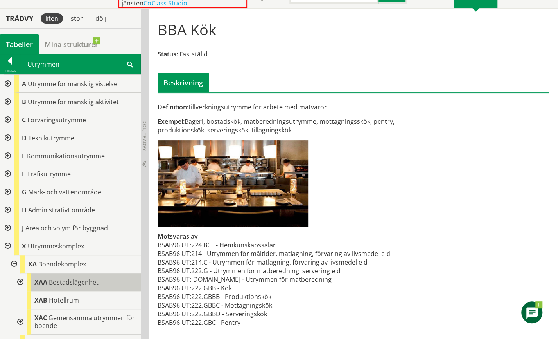
click at [66, 278] on span "Bostadslägenhet" at bounding box center [74, 281] width 50 height 9
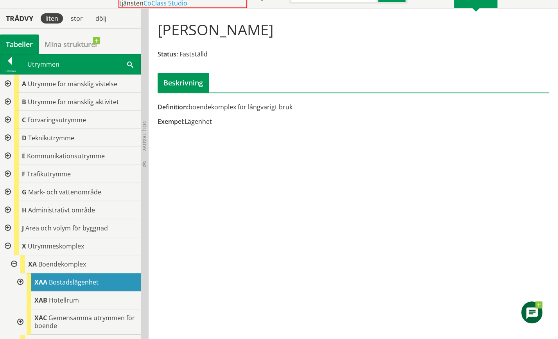
click at [14, 262] on div at bounding box center [13, 264] width 14 height 18
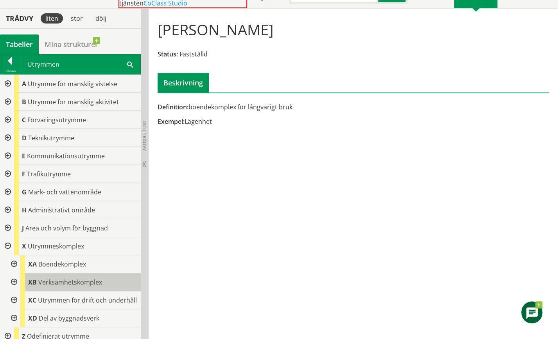
scroll to position [13, 0]
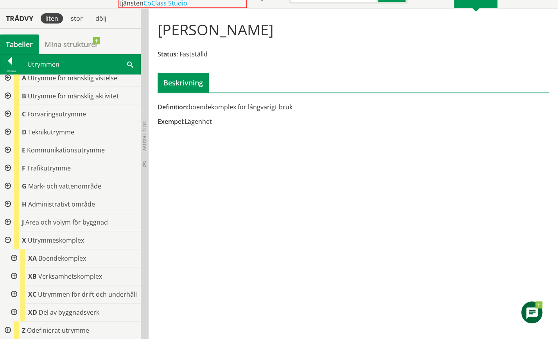
click at [15, 267] on div at bounding box center [13, 276] width 14 height 18
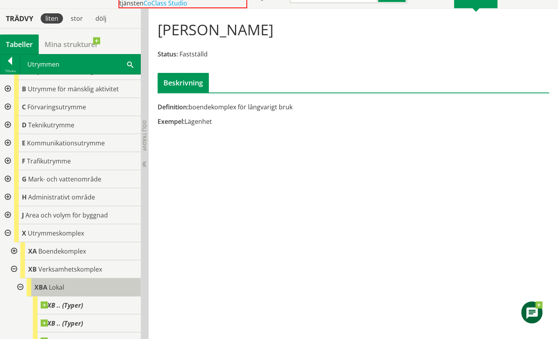
click at [62, 285] on span "Lokal" at bounding box center [56, 287] width 15 height 9
click at [56, 286] on span "Lokal" at bounding box center [56, 287] width 15 height 9
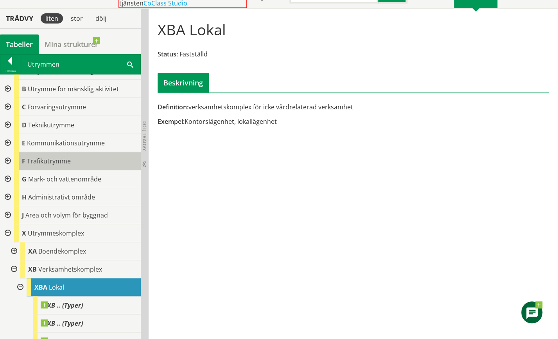
scroll to position [121, 0]
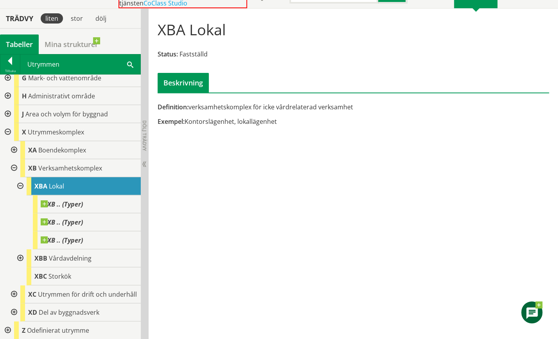
click at [22, 250] on div at bounding box center [20, 258] width 14 height 18
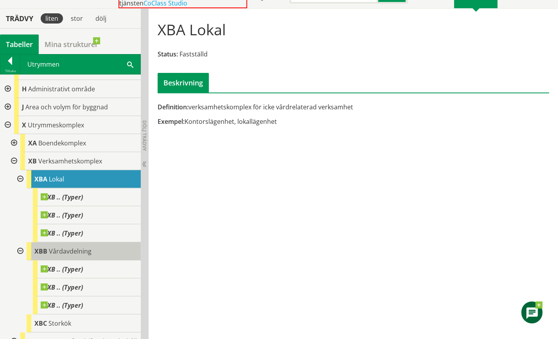
click at [67, 252] on span "Vårdavdelning" at bounding box center [70, 251] width 43 height 9
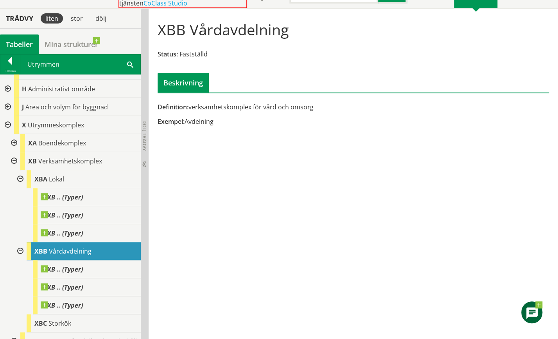
click at [20, 248] on div at bounding box center [20, 251] width 14 height 18
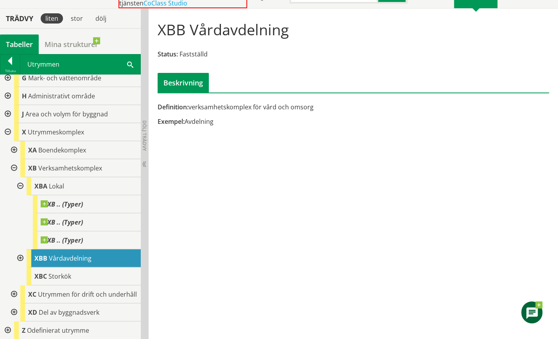
click at [20, 178] on div at bounding box center [20, 186] width 14 height 18
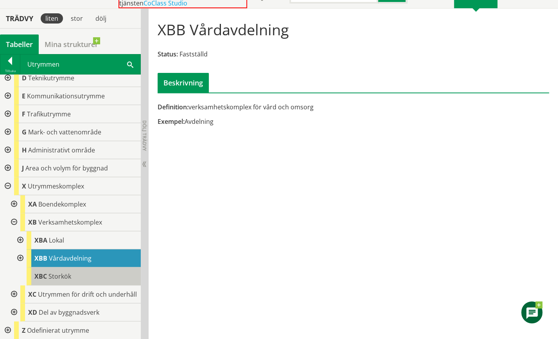
click at [54, 272] on span "Storkök" at bounding box center [60, 276] width 23 height 9
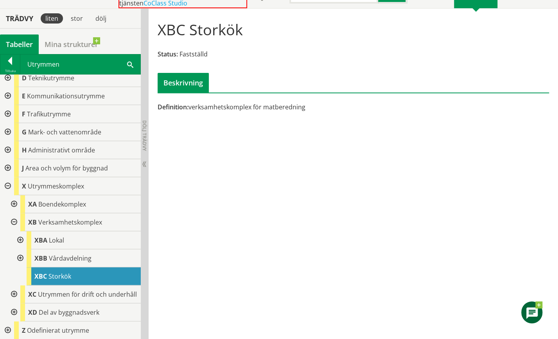
click at [18, 249] on div at bounding box center [20, 258] width 14 height 18
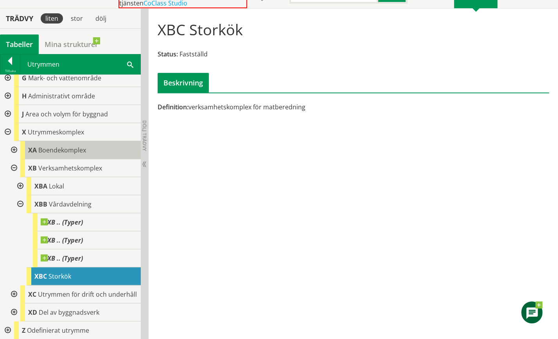
click at [20, 195] on div at bounding box center [20, 204] width 14 height 18
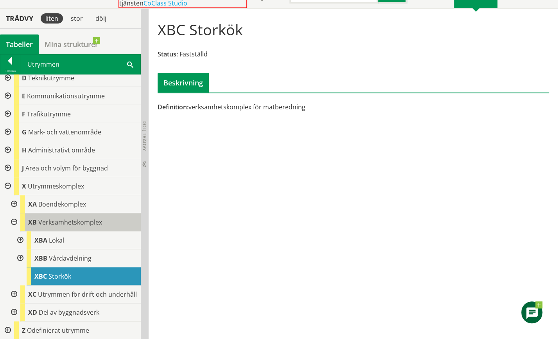
click at [70, 218] on span "Verksamhetskomplex" at bounding box center [70, 222] width 64 height 9
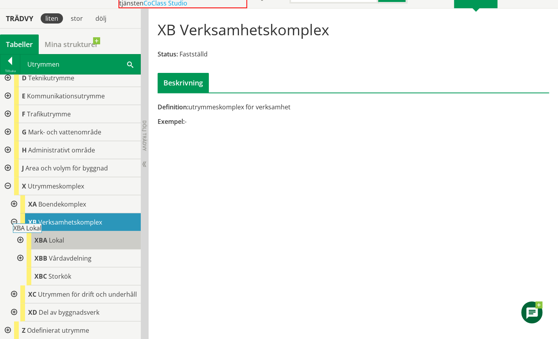
click at [51, 236] on span "Lokal" at bounding box center [56, 240] width 15 height 9
click at [53, 236] on span "Lokal" at bounding box center [56, 240] width 15 height 9
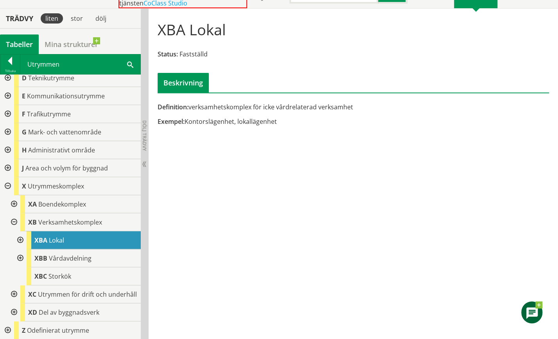
click at [8, 177] on div at bounding box center [7, 186] width 14 height 18
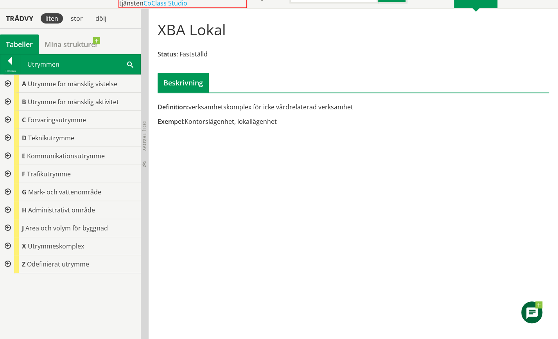
click at [8, 226] on div at bounding box center [7, 228] width 14 height 18
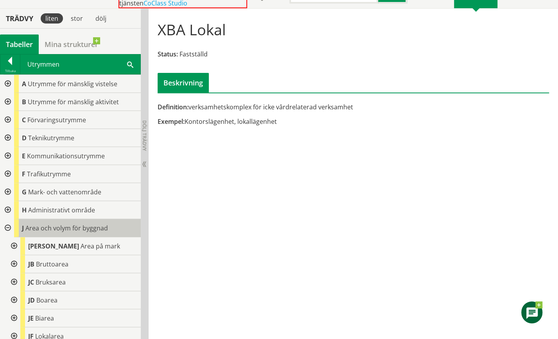
scroll to position [39, 0]
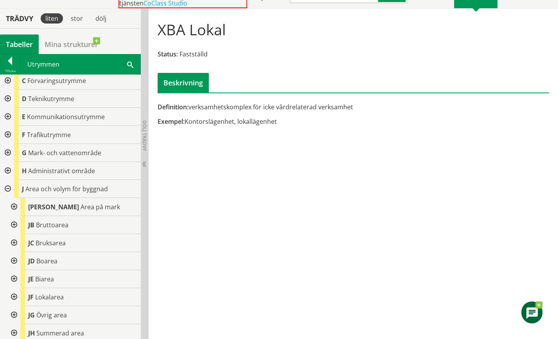
click at [8, 187] on div at bounding box center [7, 189] width 14 height 18
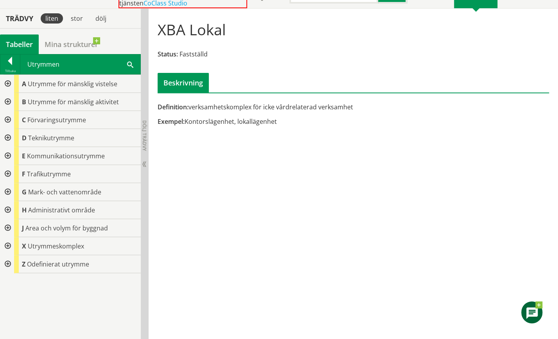
scroll to position [0, 0]
